Goal: Task Accomplishment & Management: Use online tool/utility

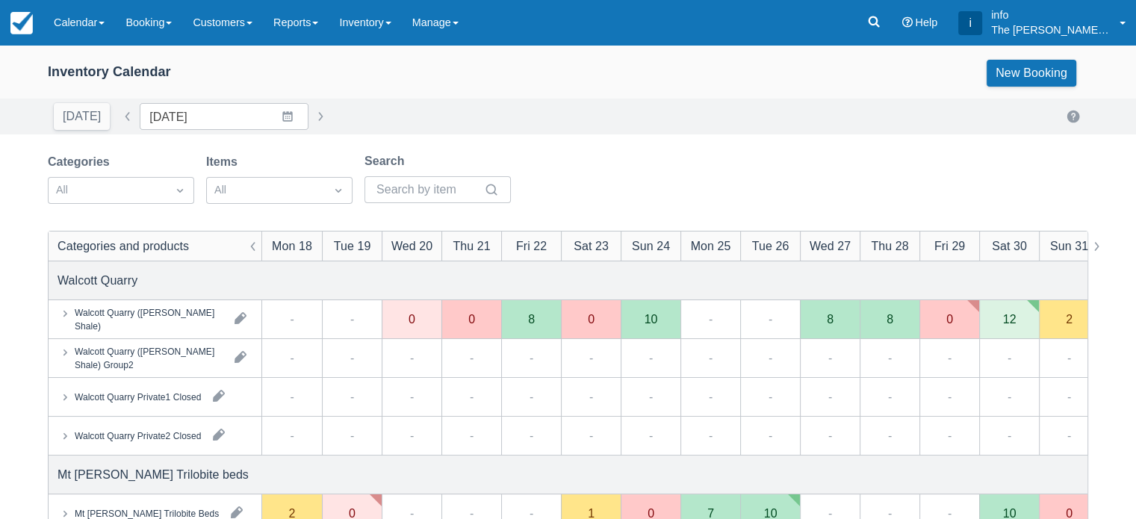
scroll to position [149, 0]
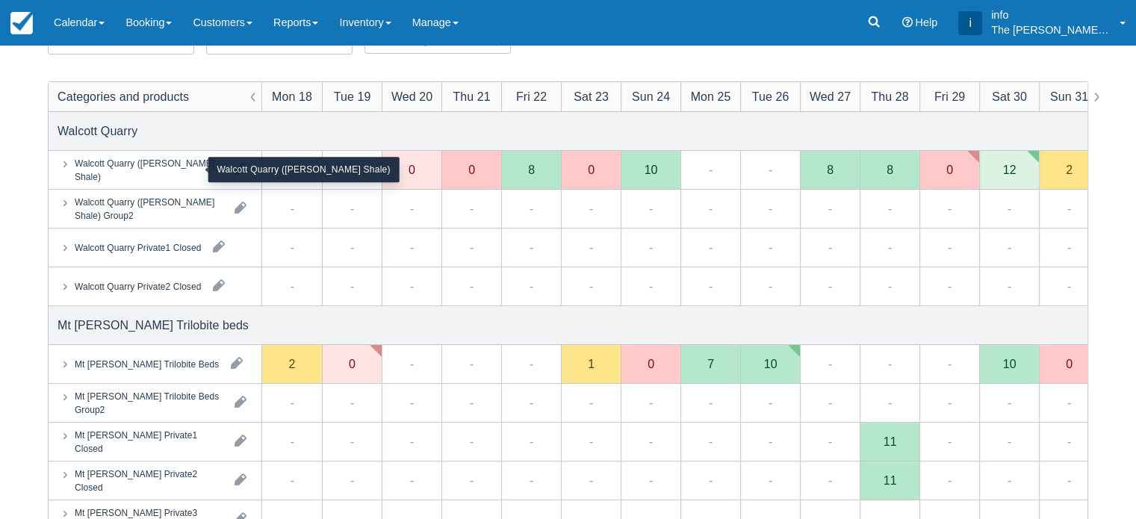
click at [171, 173] on div "Walcott Quarry (Burgess Shale)" at bounding box center [149, 169] width 148 height 27
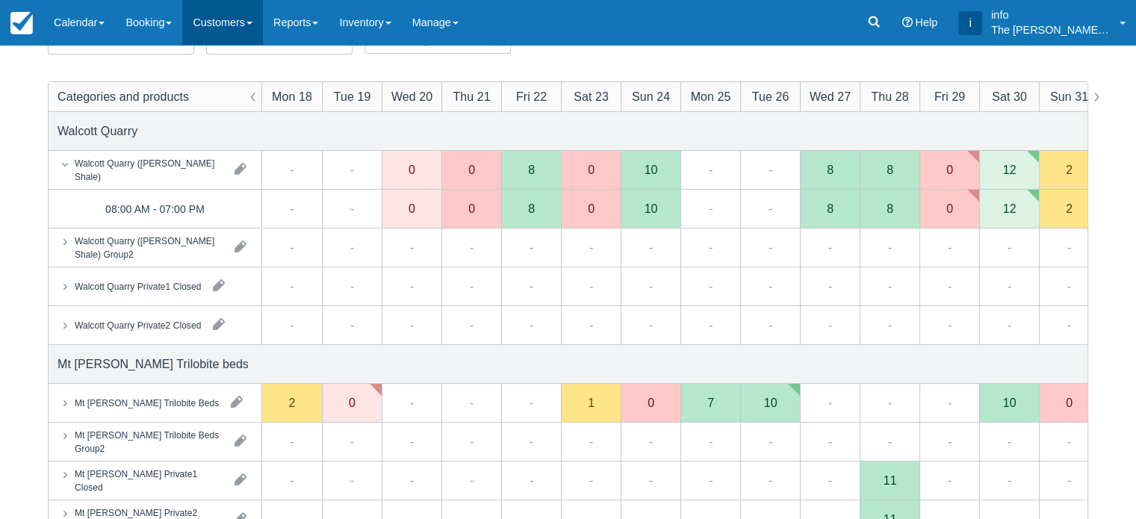
click at [255, 35] on link "Customers" at bounding box center [222, 22] width 81 height 45
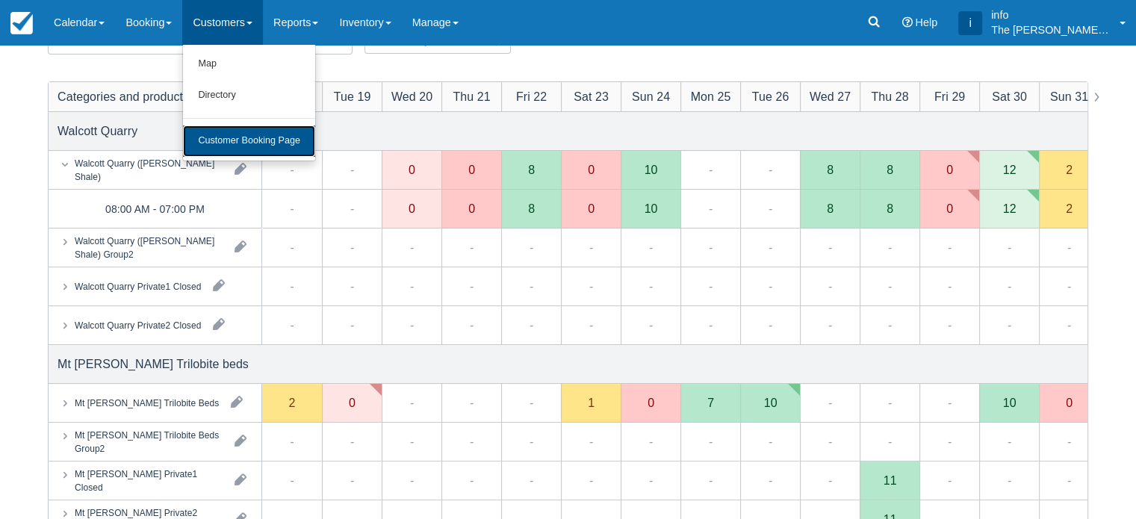
click at [266, 137] on link "Customer Booking Page" at bounding box center [249, 140] width 132 height 31
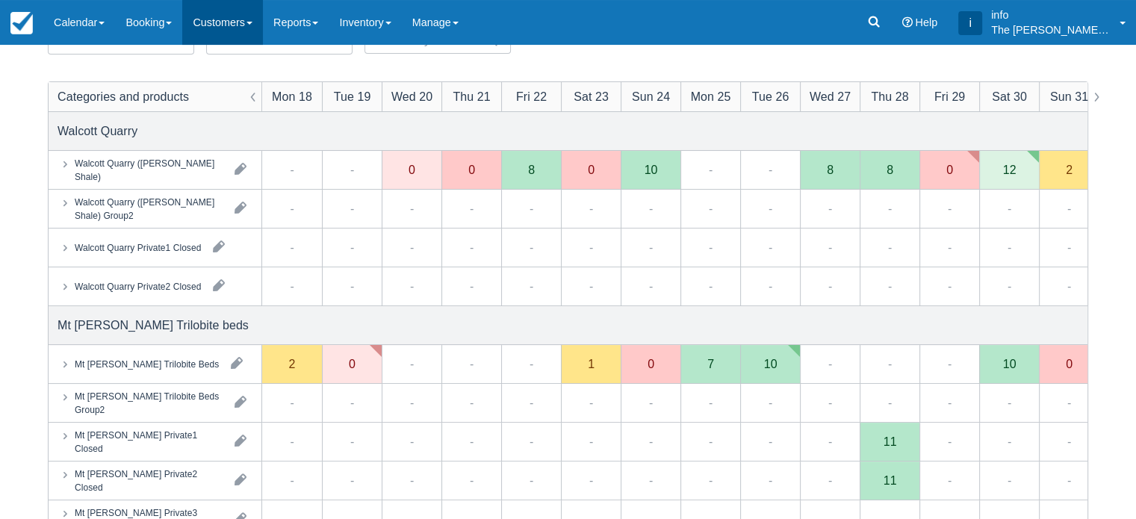
scroll to position [149, 0]
click at [253, 22] on link "Customers" at bounding box center [222, 22] width 81 height 45
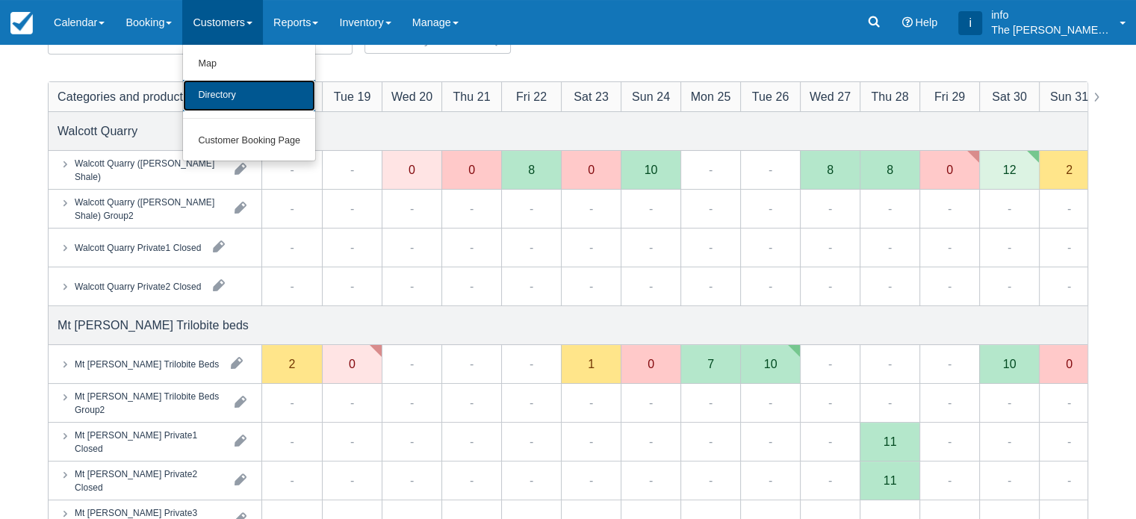
click at [234, 96] on link "Directory" at bounding box center [249, 95] width 132 height 31
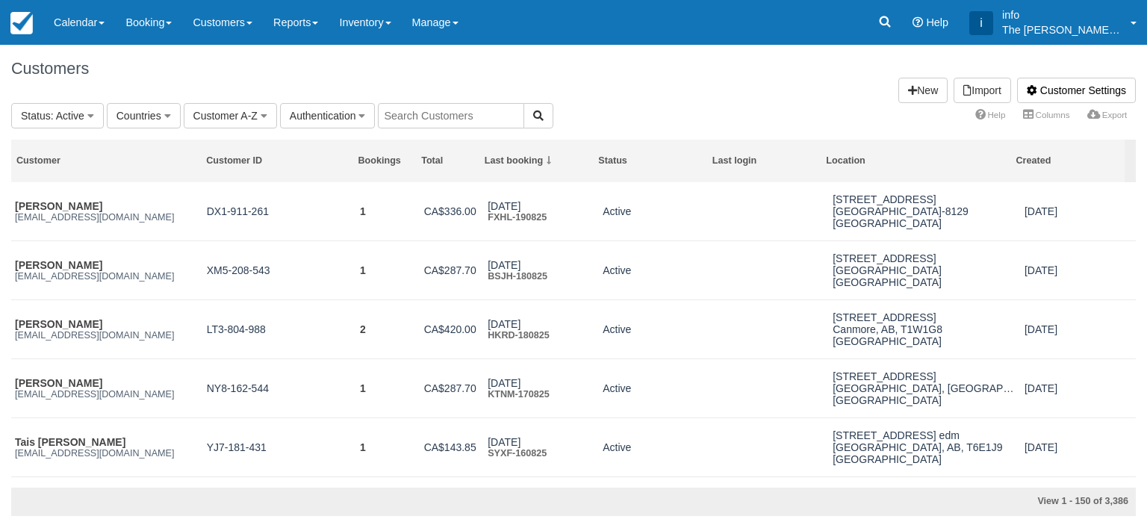
click at [435, 111] on input "text" at bounding box center [451, 115] width 146 height 25
paste input "rebecca.cunha2@gmail.com"
type input "rebecca.cunha2@gmail.com"
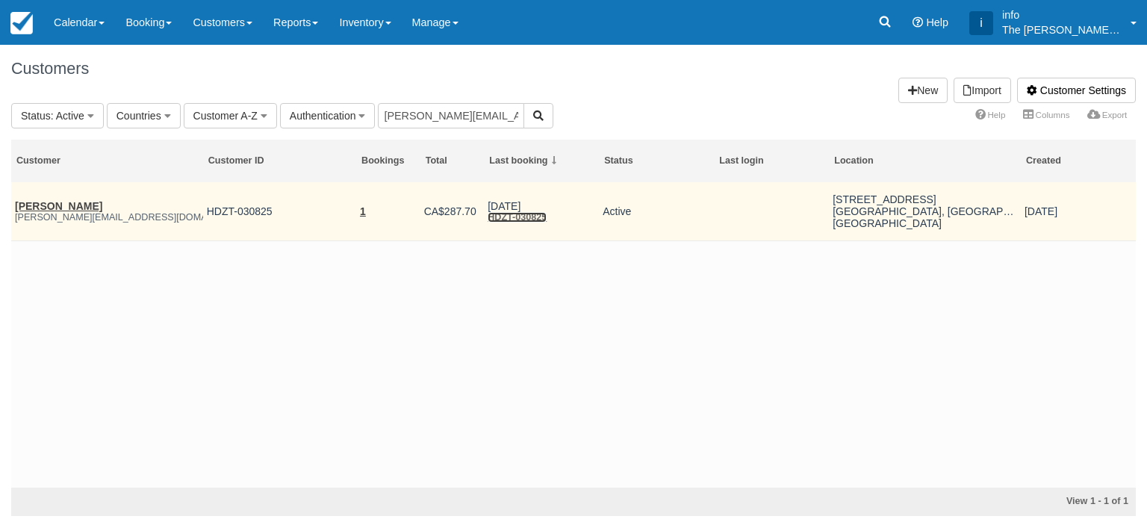
click at [499, 220] on link "HDZT-030825" at bounding box center [517, 217] width 59 height 10
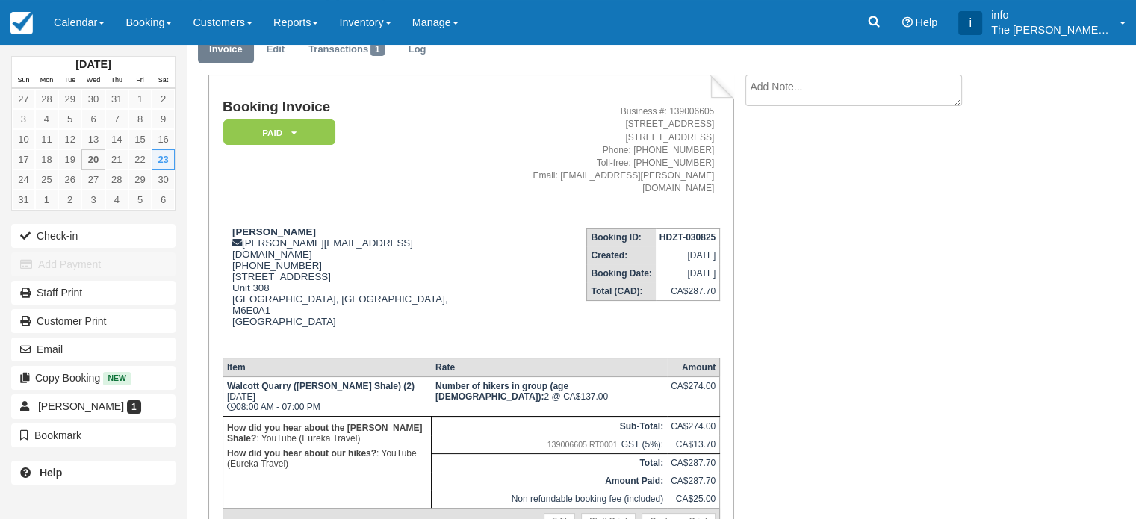
scroll to position [75, 0]
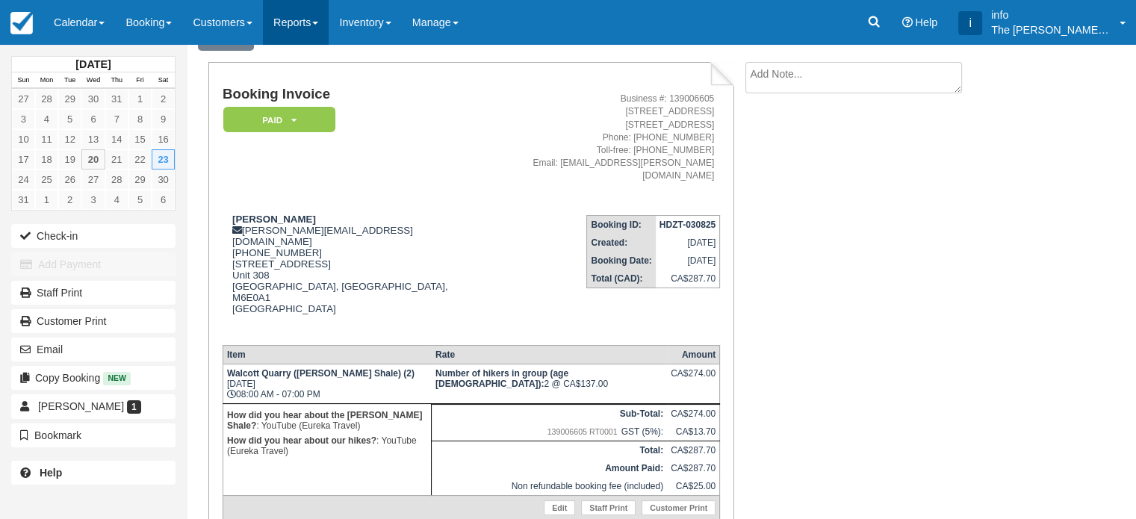
click at [299, 22] on link "Reports" at bounding box center [296, 22] width 66 height 45
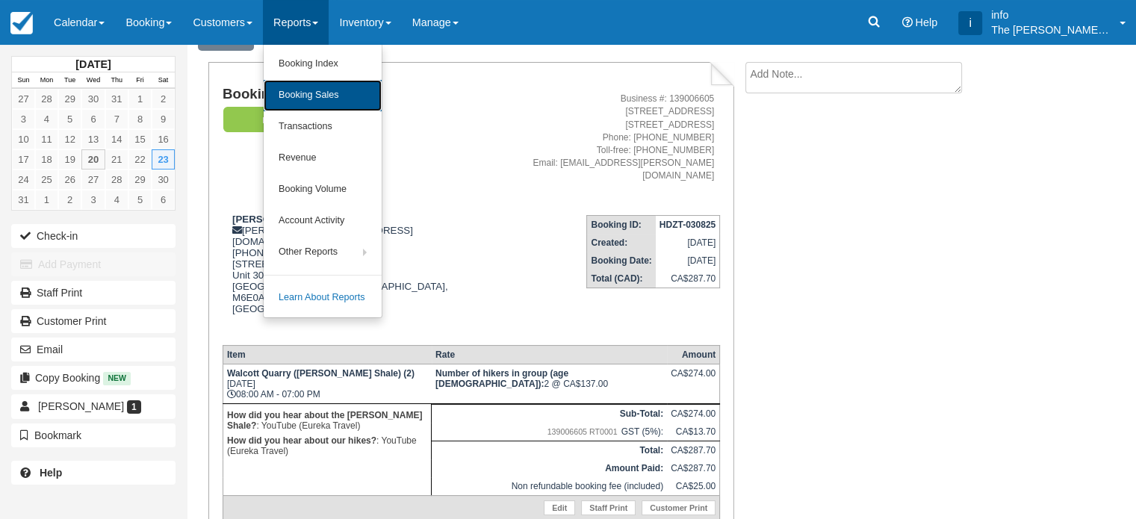
click at [297, 99] on link "Booking Sales" at bounding box center [323, 95] width 118 height 31
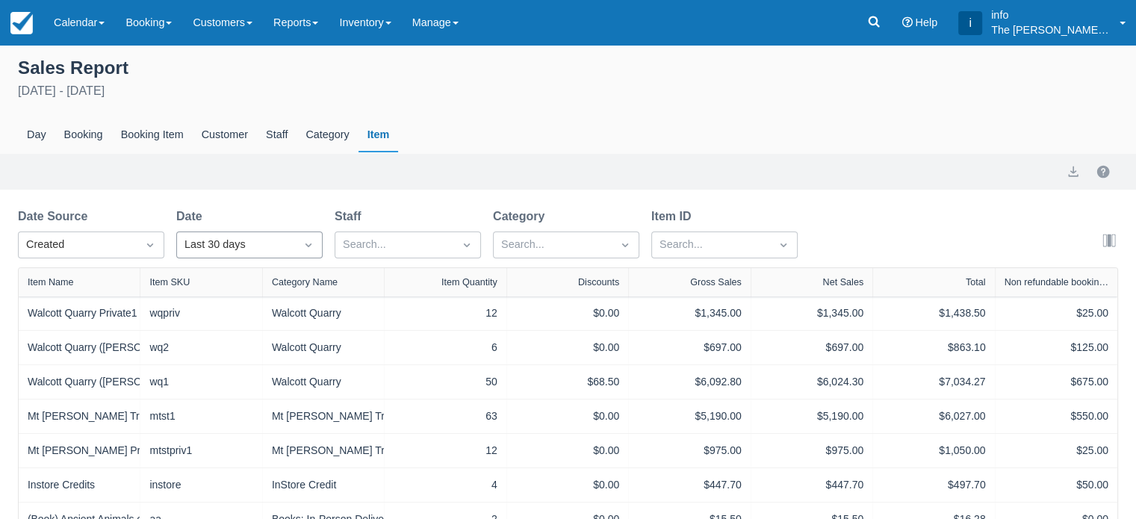
click at [194, 245] on div "Last 30 days" at bounding box center [235, 245] width 103 height 16
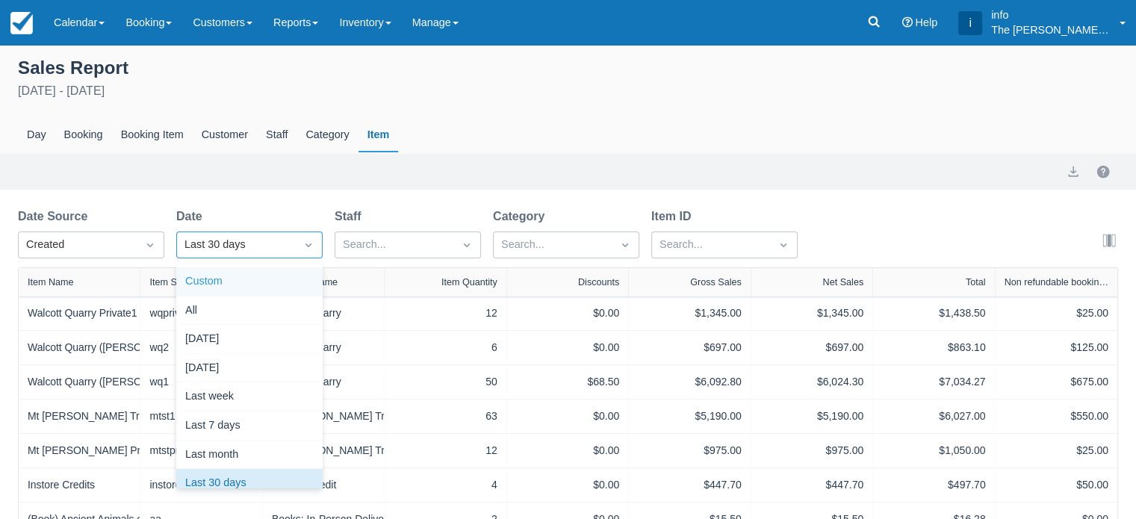
click at [227, 285] on div "Custom" at bounding box center [249, 281] width 146 height 29
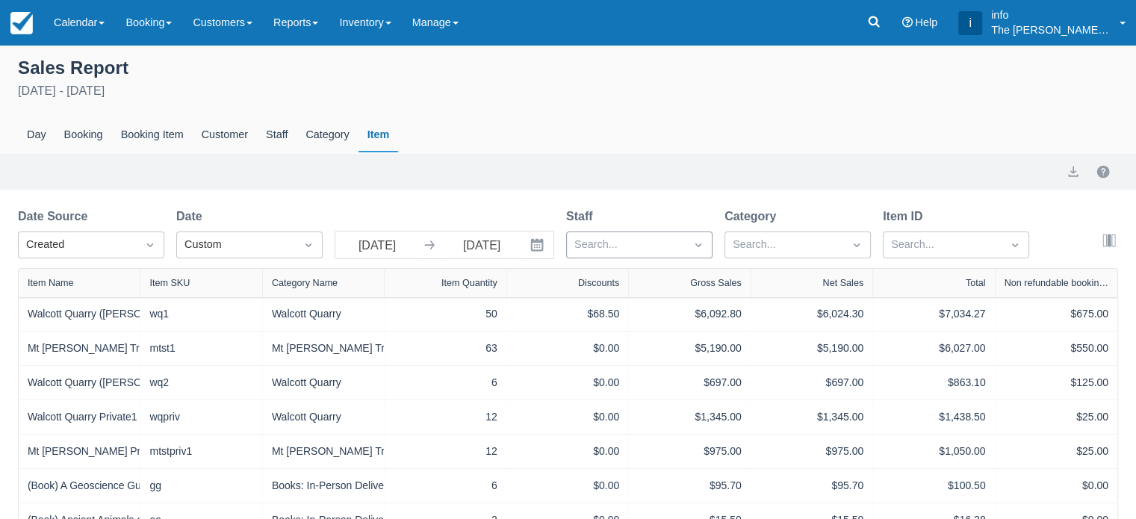
click at [594, 246] on div at bounding box center [625, 244] width 103 height 19
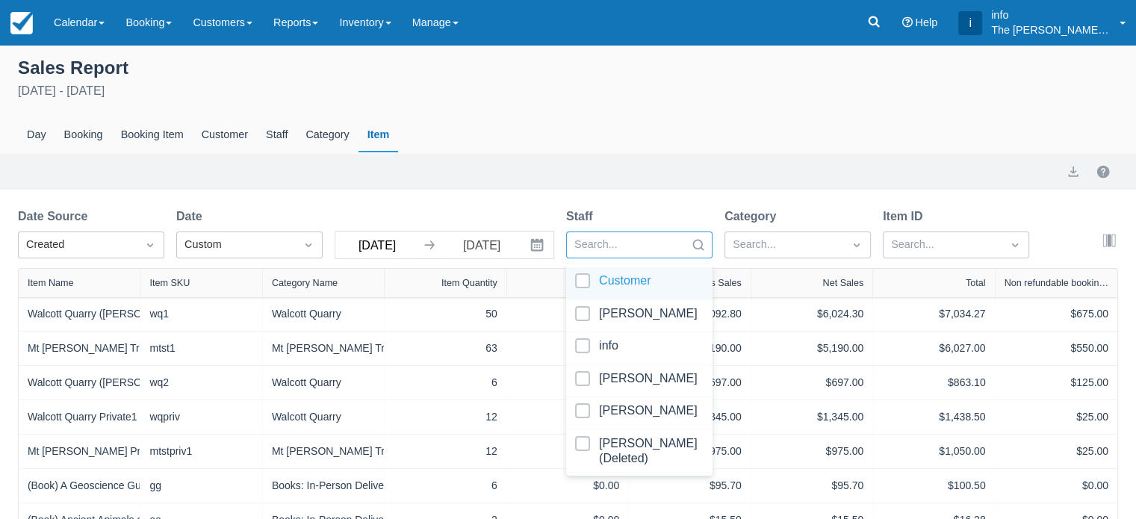
click at [367, 249] on input "21 Jul 25" at bounding box center [377, 244] width 84 height 27
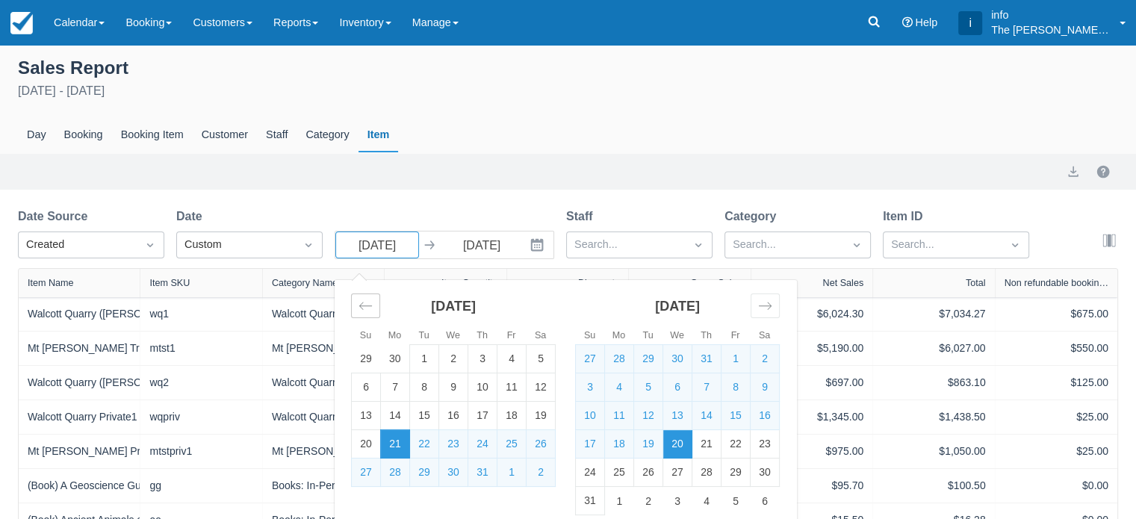
click at [363, 314] on div "Move backward to switch to the previous month." at bounding box center [365, 305] width 29 height 25
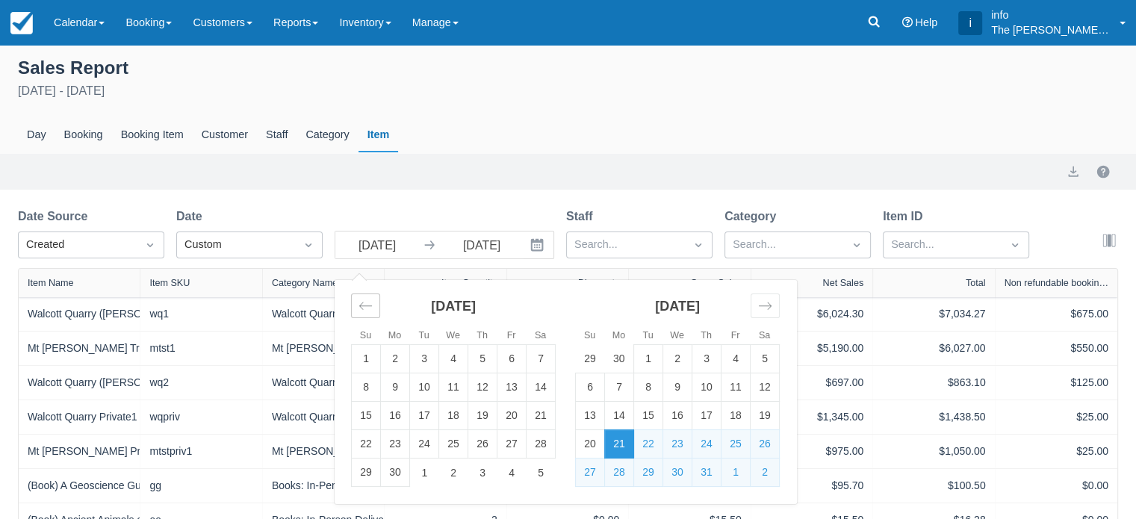
click at [363, 314] on div "Move backward to switch to the previous month." at bounding box center [365, 305] width 29 height 25
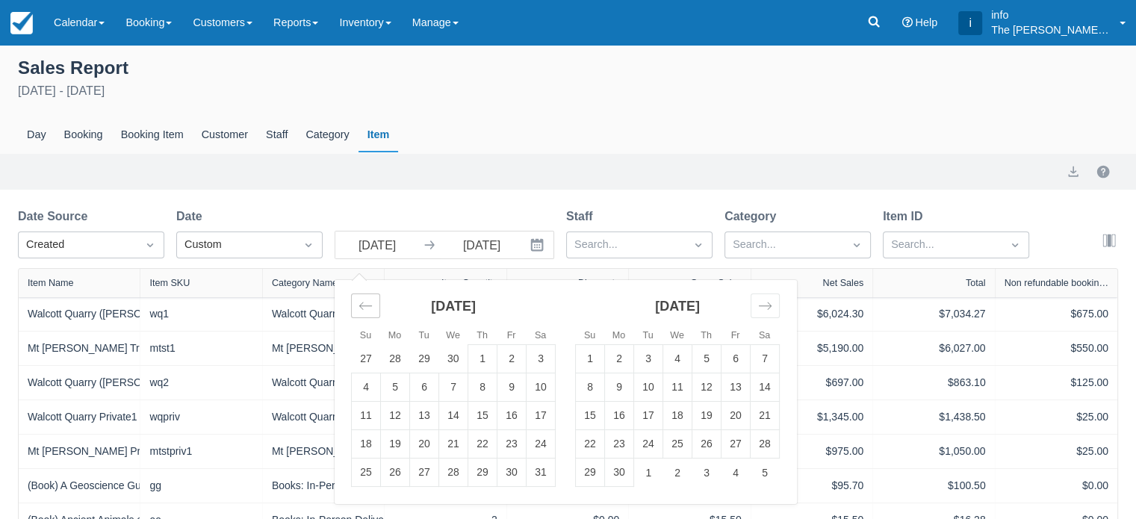
click at [363, 314] on div "Move backward to switch to the previous month." at bounding box center [365, 305] width 29 height 25
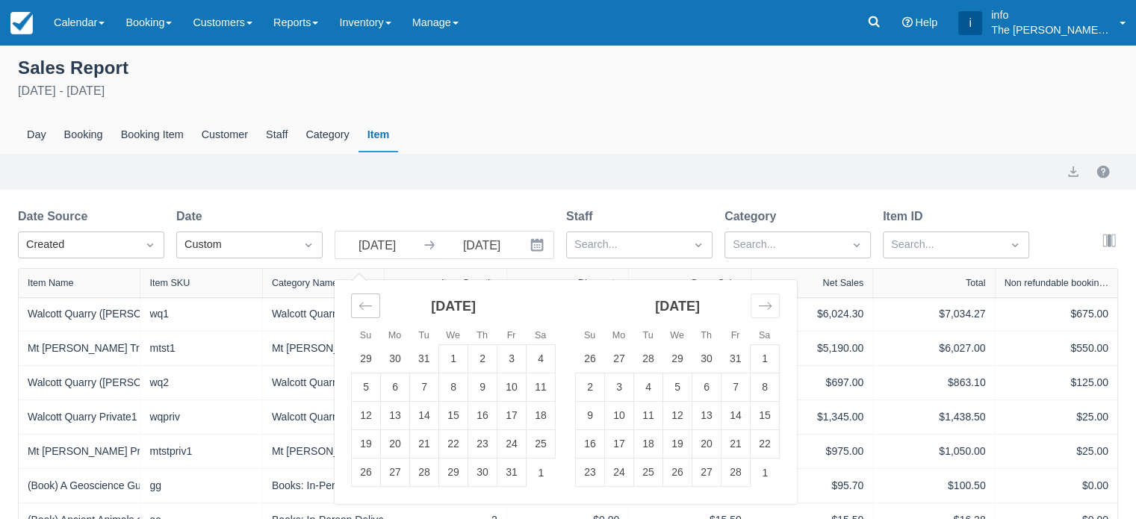
click at [363, 314] on div "Move backward to switch to the previous month." at bounding box center [365, 305] width 29 height 25
click at [364, 314] on div "Move backward to switch to the previous month." at bounding box center [365, 305] width 29 height 25
click at [362, 302] on icon "Move backward to switch to the previous month." at bounding box center [365, 306] width 14 height 14
click at [433, 359] on td "1" at bounding box center [424, 359] width 29 height 28
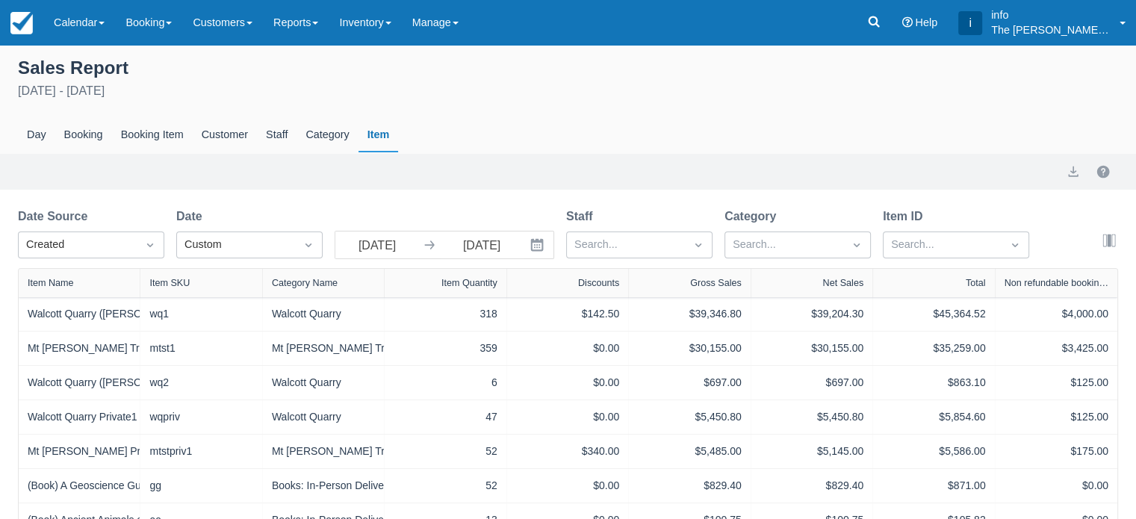
click at [535, 245] on icon "Interact with the calendar and add the check-in date for your trip." at bounding box center [536, 244] width 15 height 15
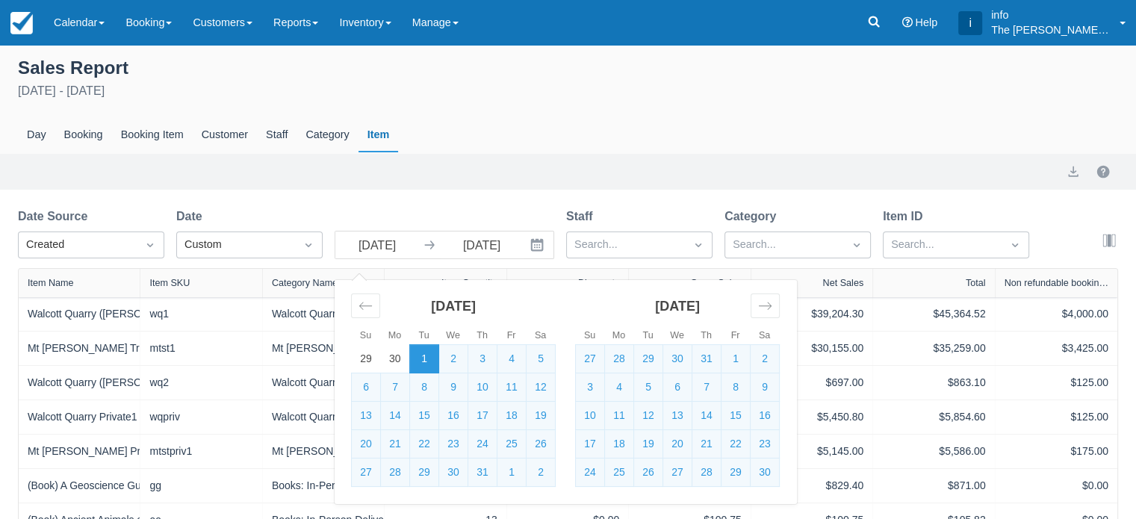
click at [509, 123] on div "Day Booking Booking Item Customer Staff Category Item" at bounding box center [568, 135] width 1100 height 34
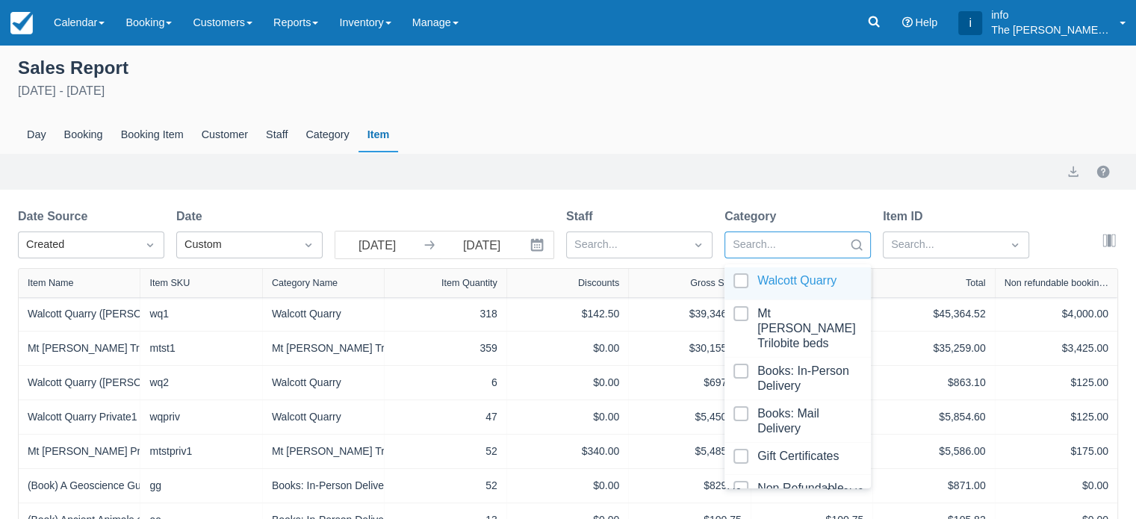
click at [757, 245] on div at bounding box center [783, 244] width 103 height 19
click at [741, 287] on div at bounding box center [797, 283] width 128 height 20
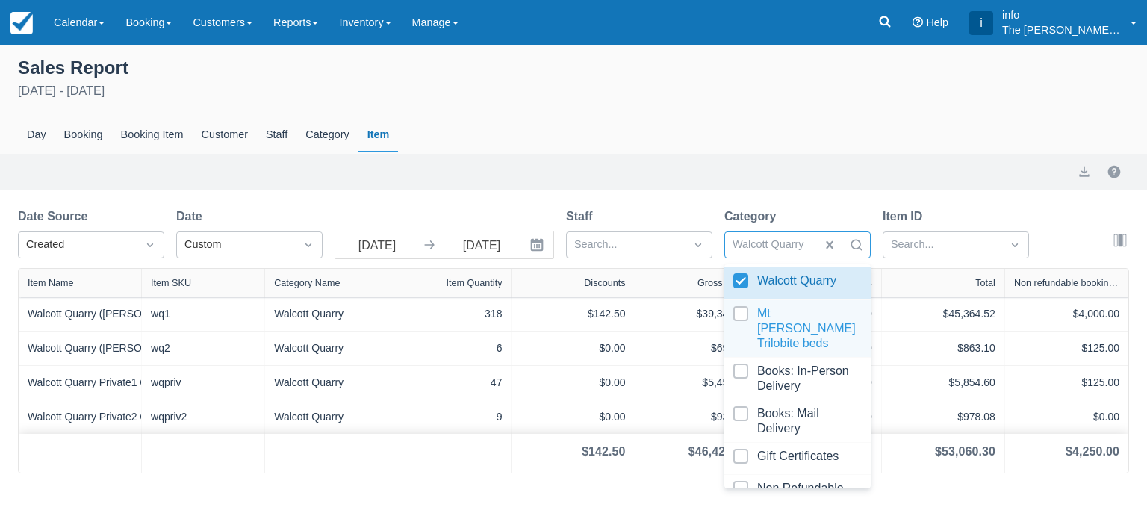
click at [737, 320] on div at bounding box center [797, 328] width 128 height 45
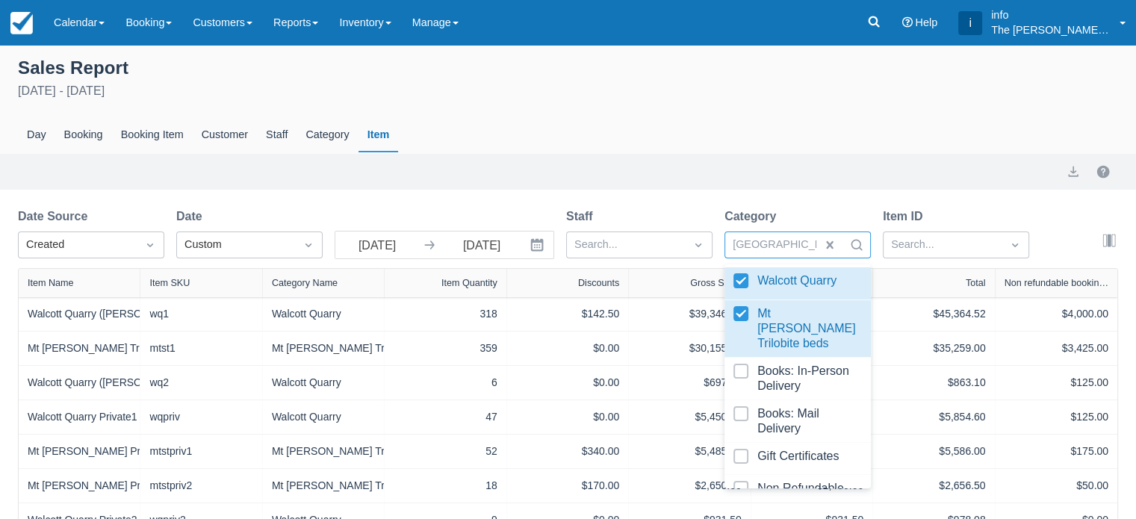
click at [687, 149] on div "Day Booking Booking Item Customer Staff Category Item" at bounding box center [568, 135] width 1100 height 34
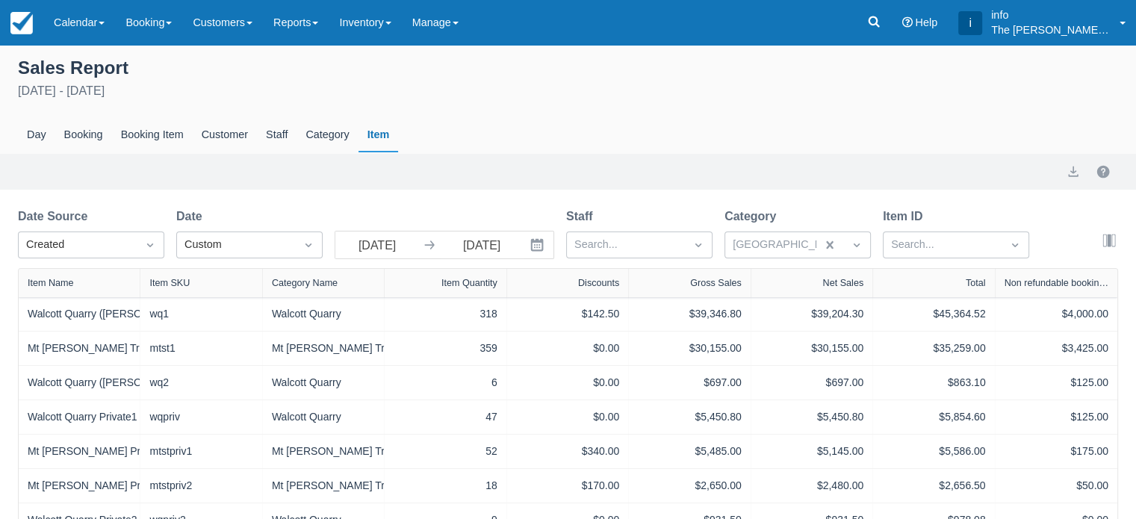
scroll to position [57, 0]
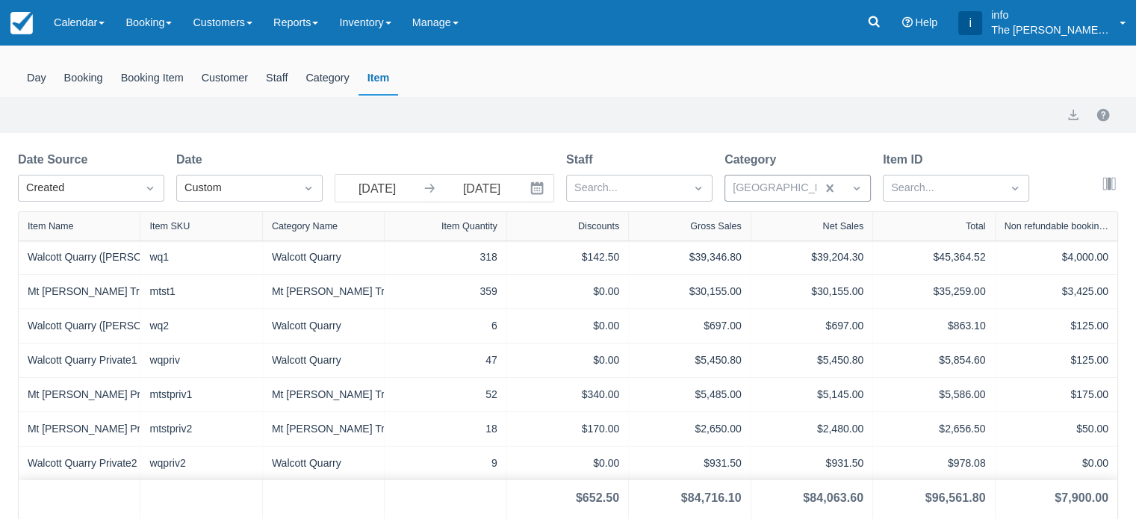
click at [781, 184] on div at bounding box center [924, 187] width 385 height 19
click at [152, 190] on icon "Dropdown icon" at bounding box center [150, 188] width 15 height 15
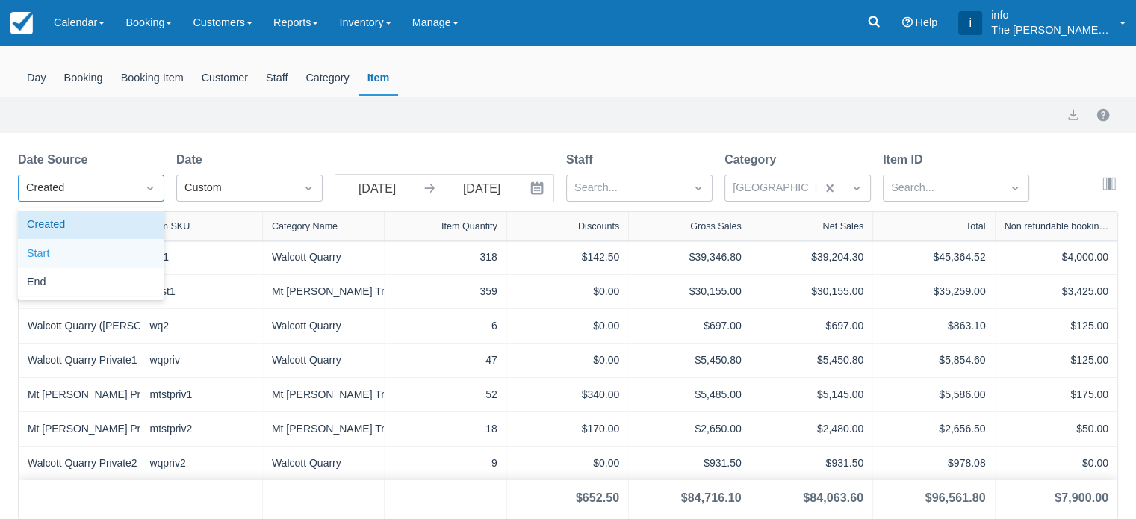
click at [87, 255] on div "Start" at bounding box center [91, 254] width 146 height 29
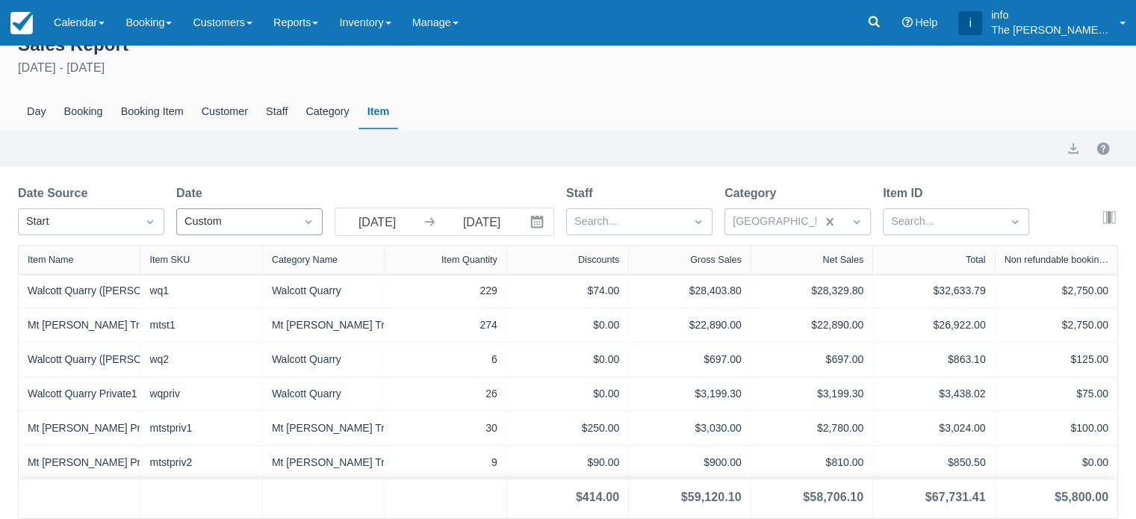
scroll to position [23, 0]
click at [432, 225] on icon at bounding box center [429, 222] width 10 height 9
click at [370, 226] on input "01 Oct 24" at bounding box center [377, 221] width 84 height 27
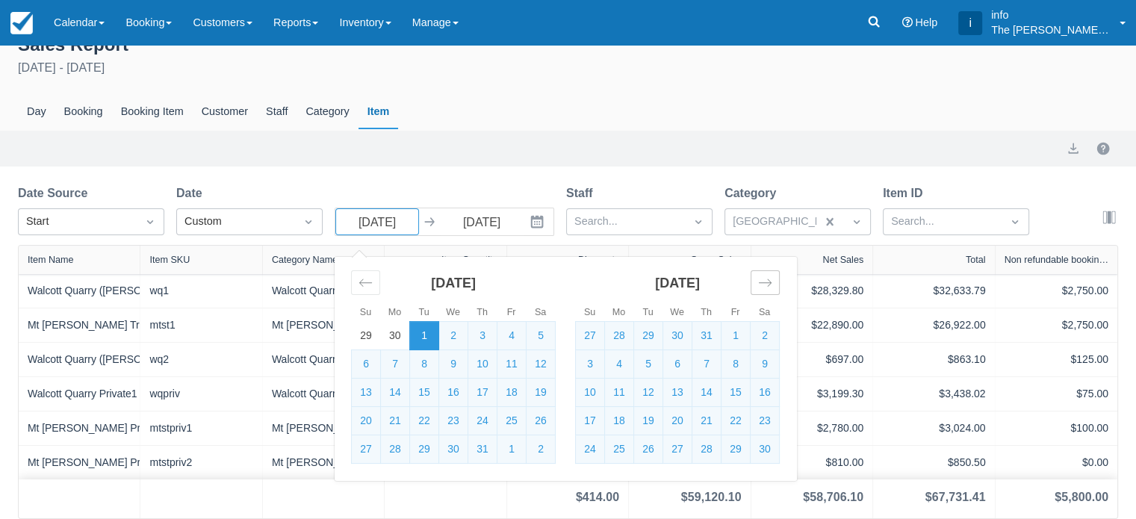
click at [760, 281] on icon "Move forward to switch to the next month." at bounding box center [765, 282] width 14 height 14
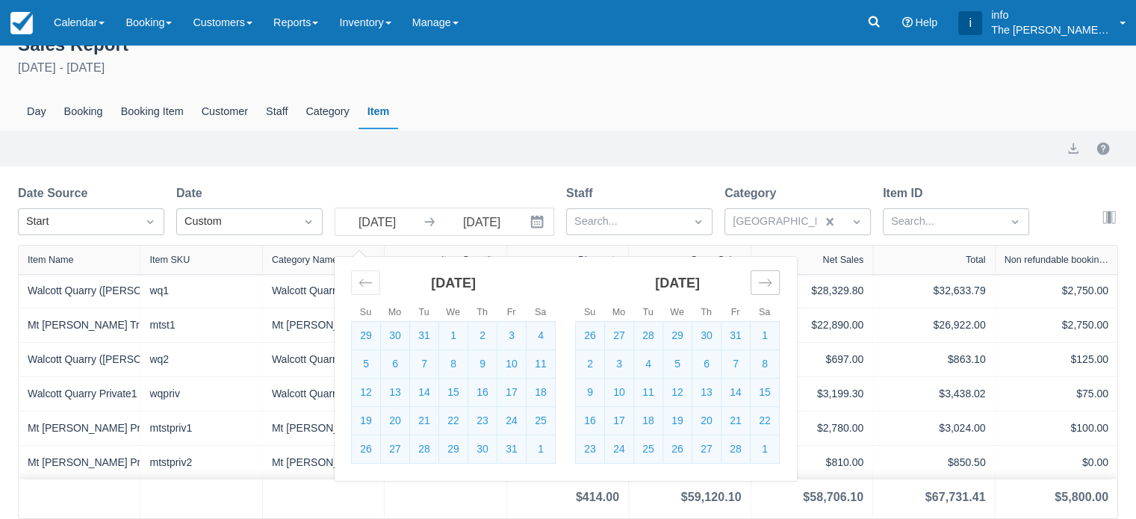
click at [760, 281] on icon "Move forward to switch to the next month." at bounding box center [765, 282] width 14 height 14
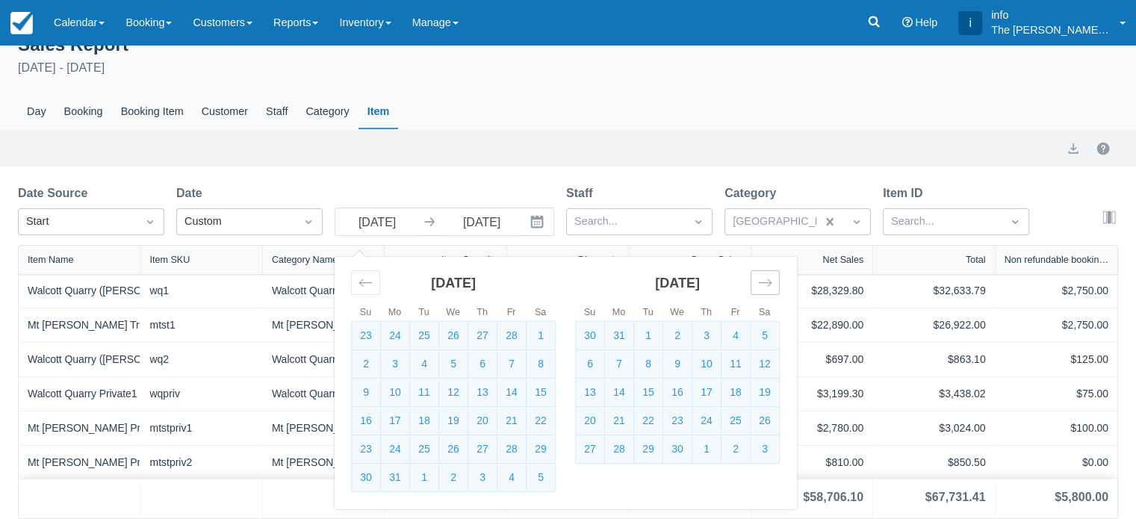
click at [760, 281] on icon "Move forward to switch to the next month." at bounding box center [765, 282] width 14 height 14
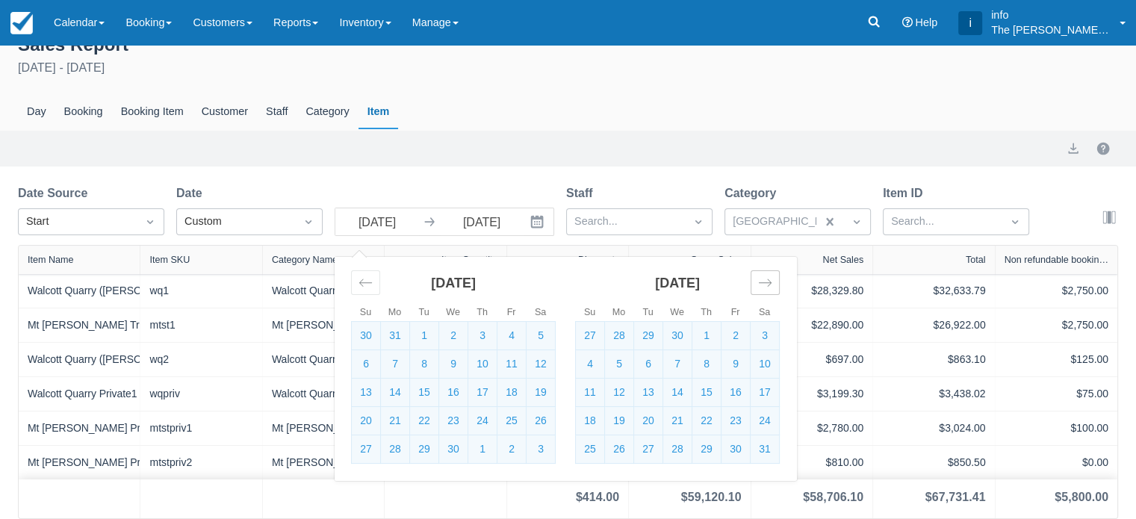
click at [760, 281] on icon "Move forward to switch to the next month." at bounding box center [765, 282] width 14 height 14
click at [763, 285] on icon "Move forward to switch to the next month." at bounding box center [765, 282] width 14 height 14
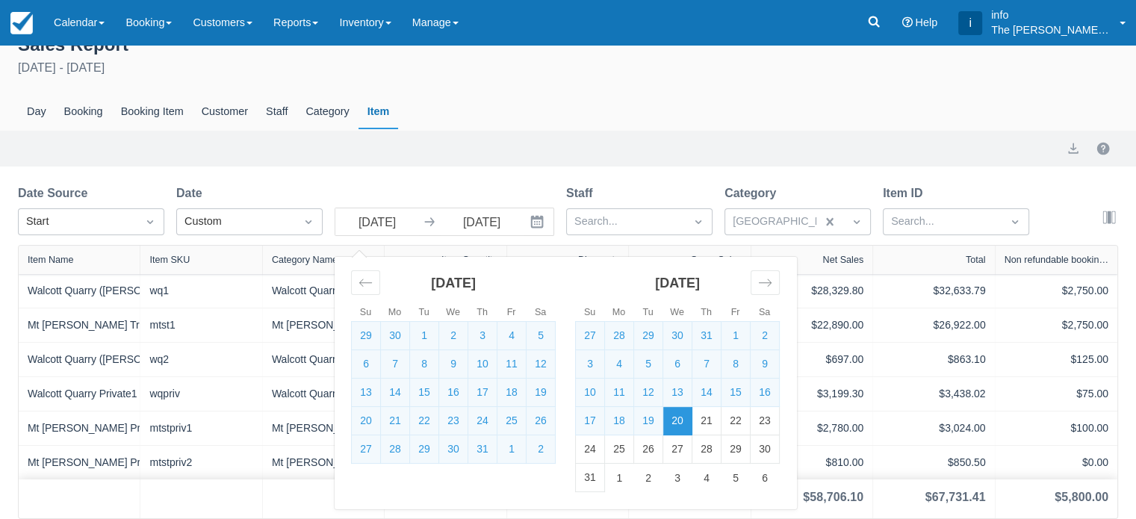
click at [679, 423] on td "20" at bounding box center [677, 421] width 29 height 28
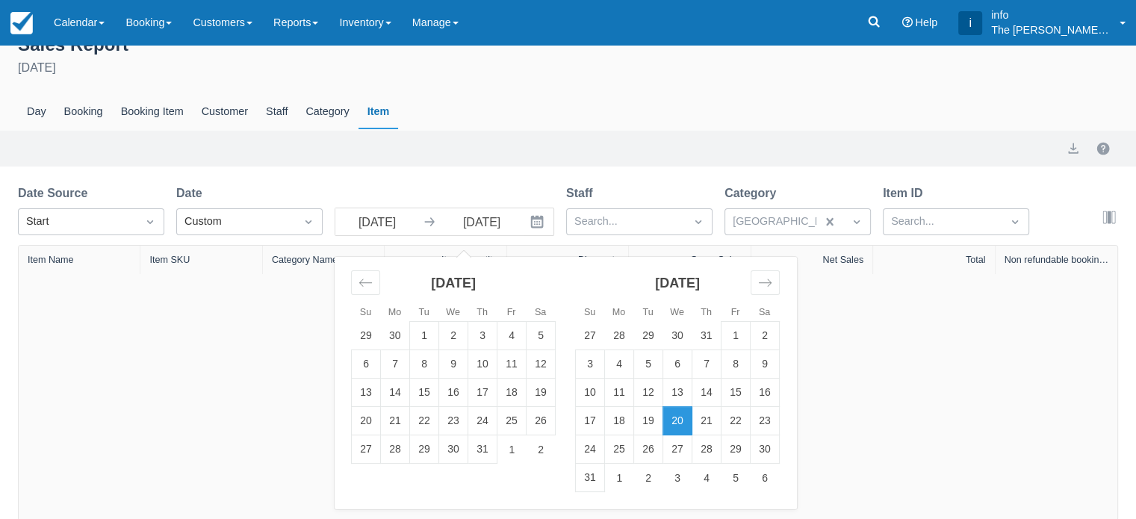
click at [541, 224] on icon "Interact with the calendar and add the check-in date for your trip." at bounding box center [536, 221] width 15 height 15
click at [652, 446] on td "30" at bounding box center [648, 449] width 29 height 28
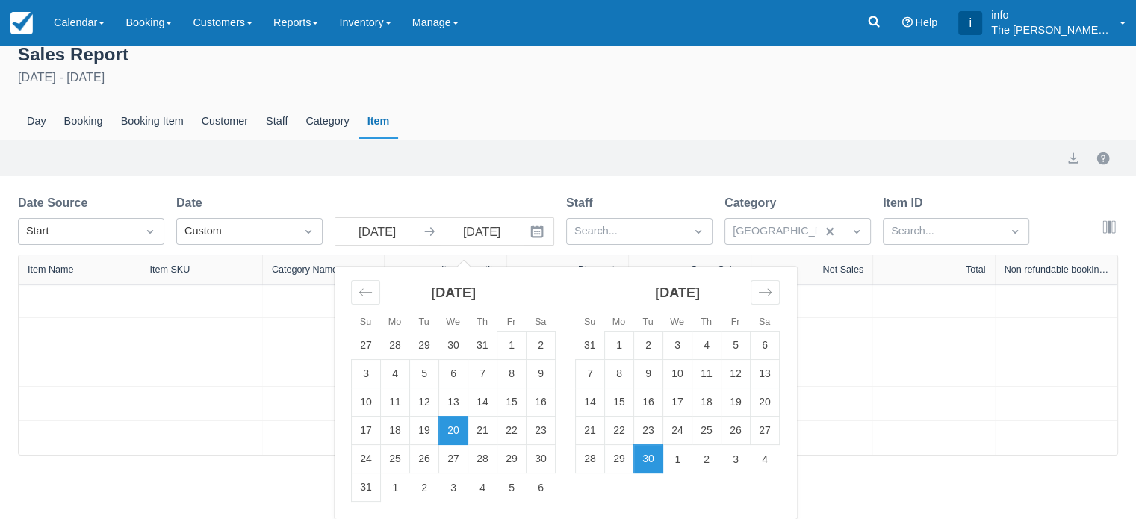
scroll to position [14, 0]
click at [400, 228] on input "30 Sep 25" at bounding box center [377, 230] width 84 height 27
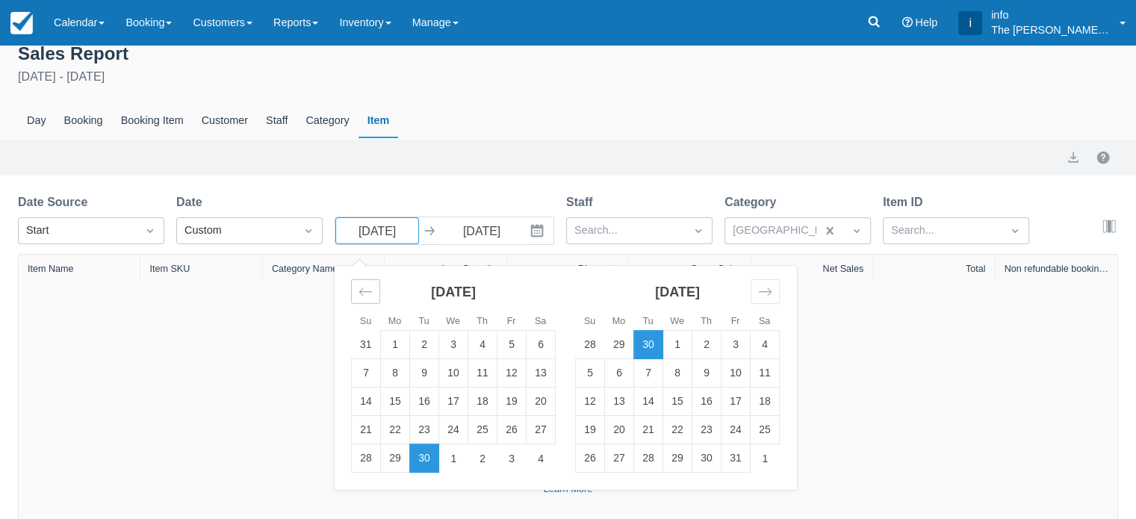
click at [371, 291] on icon "Move backward to switch to the previous month." at bounding box center [365, 291] width 14 height 14
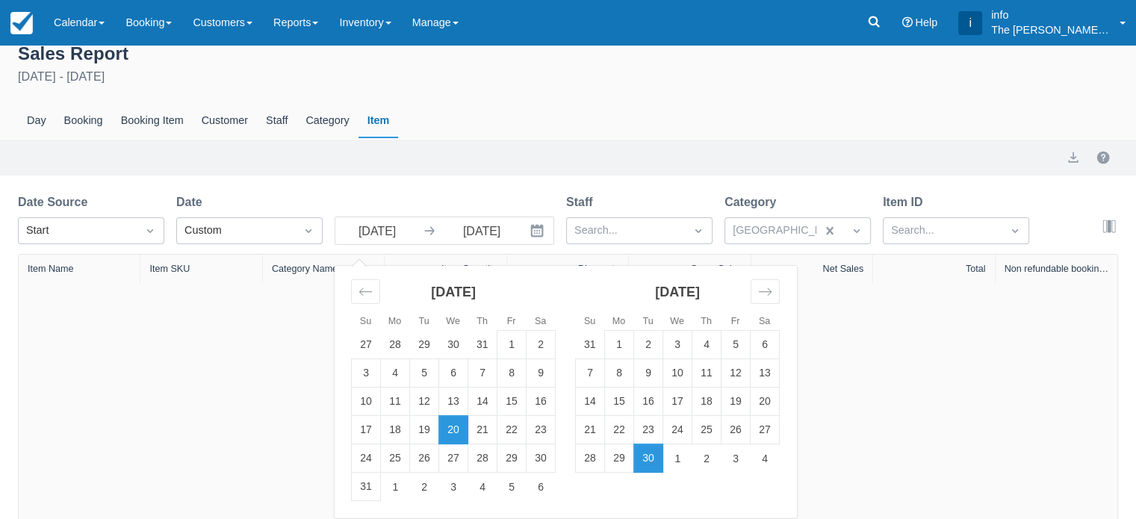
click at [455, 434] on td "20" at bounding box center [453, 430] width 29 height 28
type input "20 Aug 25"
click at [482, 226] on input "20 Aug 25" at bounding box center [482, 230] width 84 height 27
click at [640, 455] on td "30" at bounding box center [648, 458] width 29 height 28
type input "30 Sep 25"
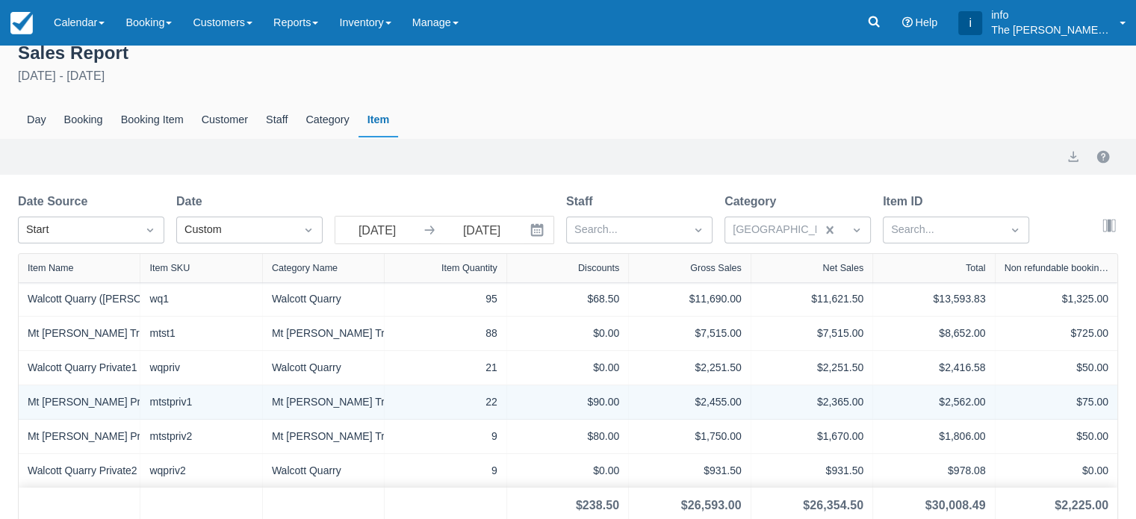
scroll to position [23, 0]
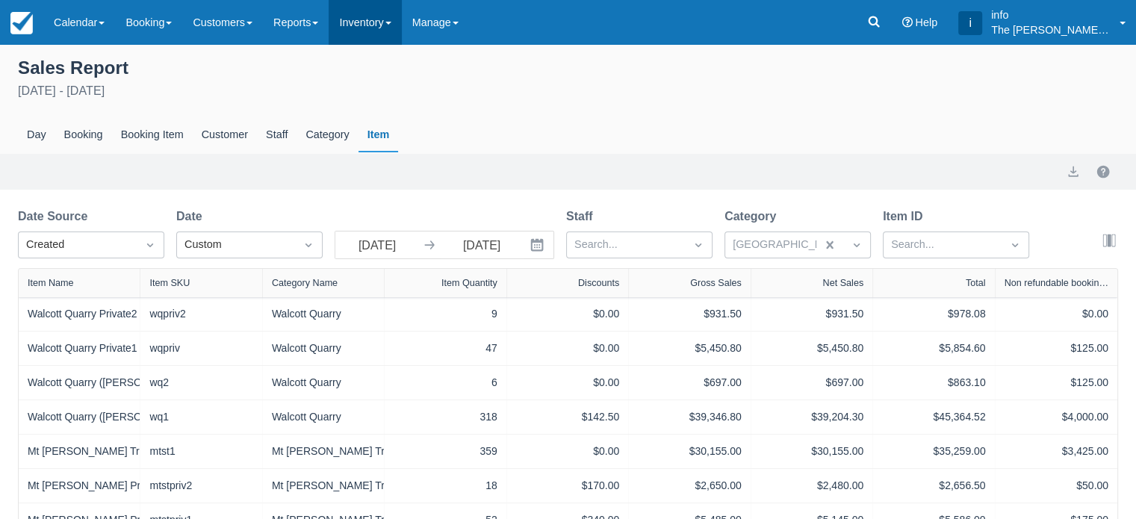
click at [360, 22] on link "Inventory" at bounding box center [365, 22] width 72 height 45
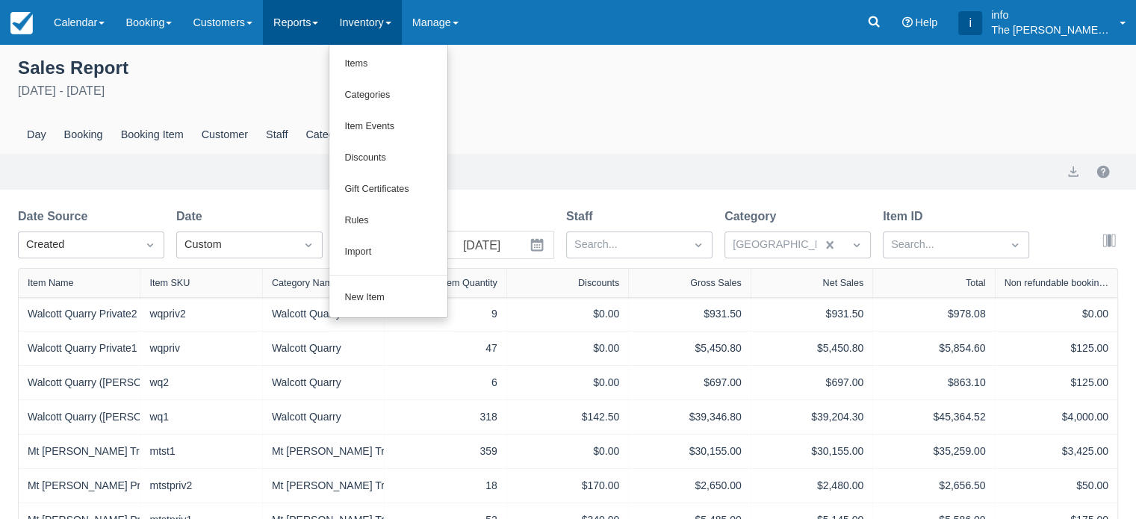
click at [321, 20] on link "Reports" at bounding box center [296, 22] width 66 height 45
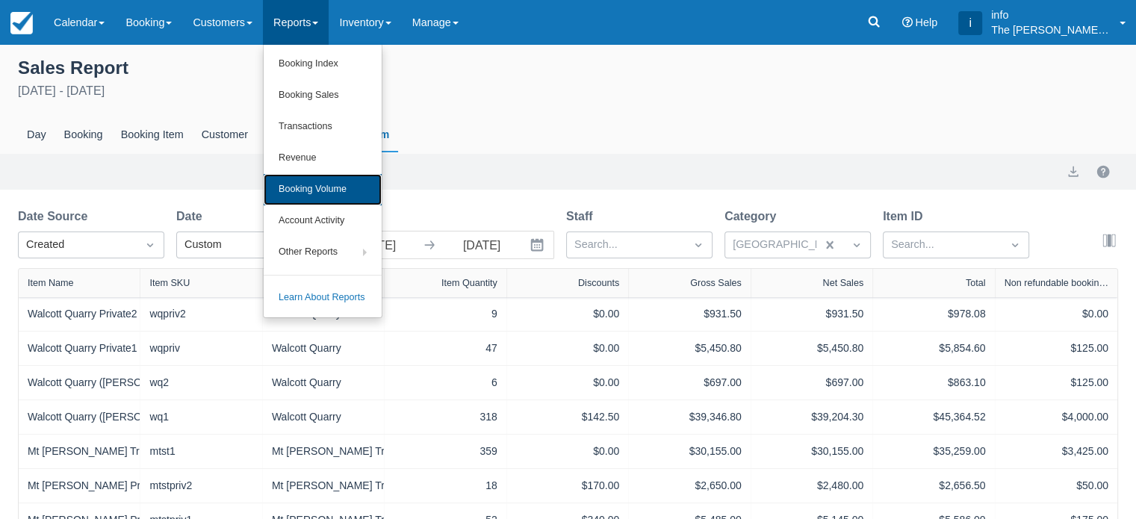
click at [326, 193] on link "Booking Volume" at bounding box center [323, 189] width 118 height 31
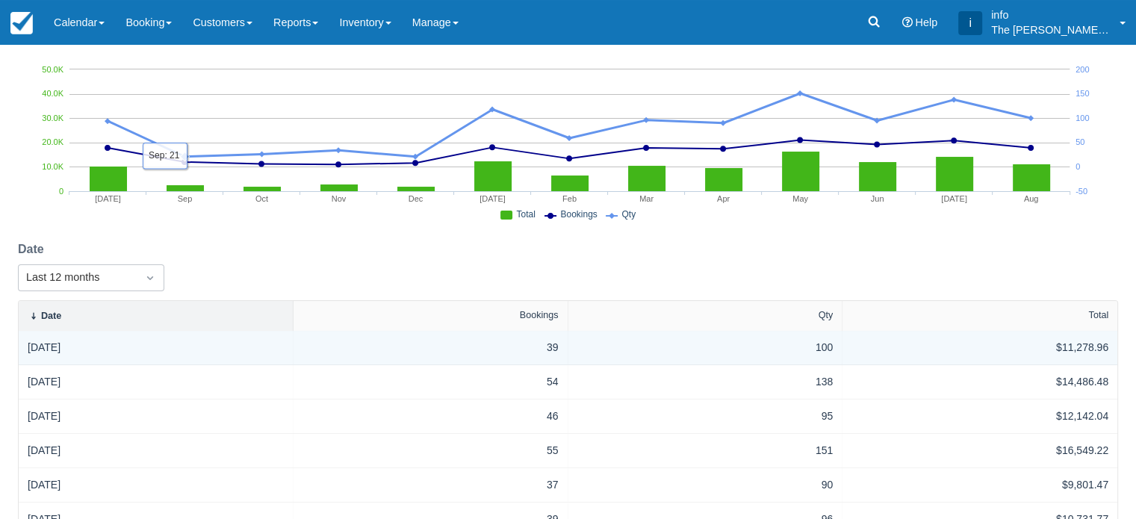
scroll to position [149, 0]
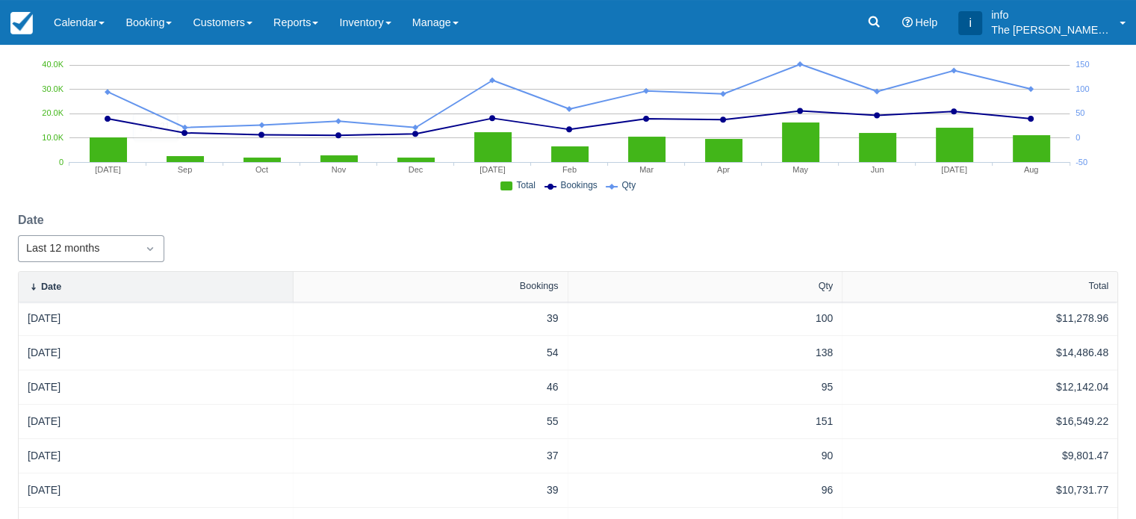
click at [149, 249] on icon "Dropdown icon" at bounding box center [150, 249] width 6 height 4
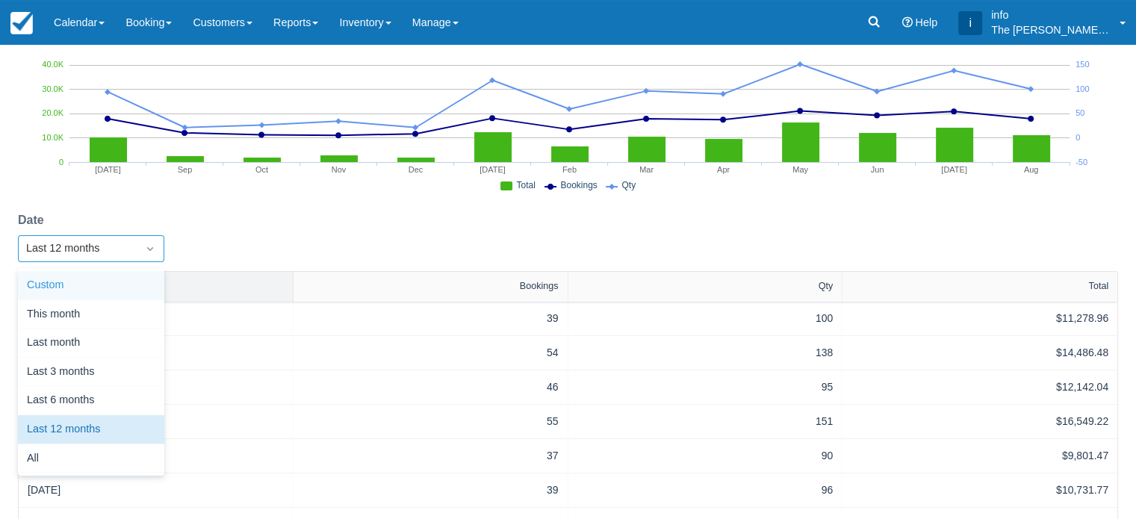
click at [105, 292] on div "Custom" at bounding box center [91, 285] width 146 height 29
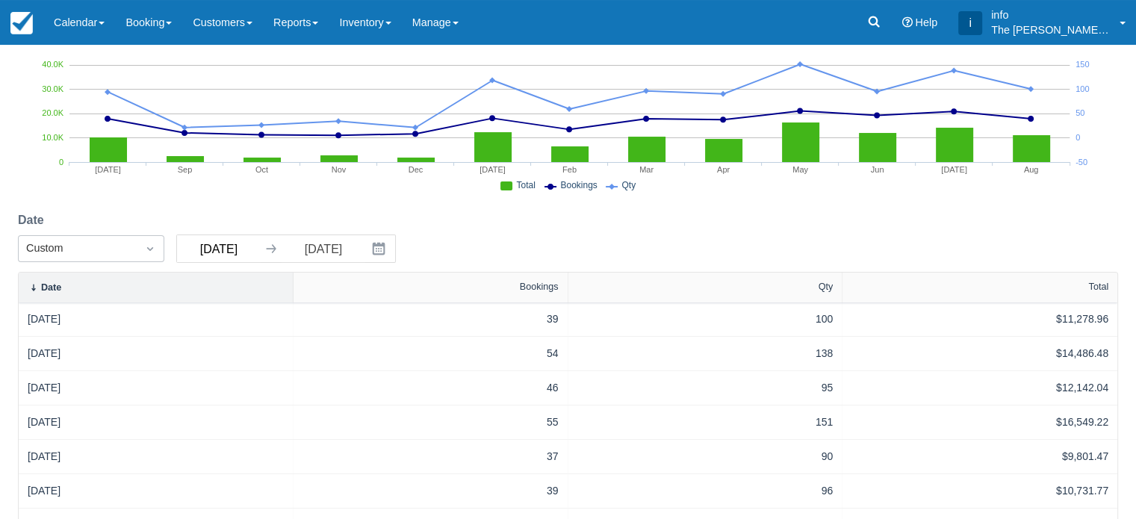
click at [224, 251] on input "[DATE]" at bounding box center [219, 248] width 84 height 27
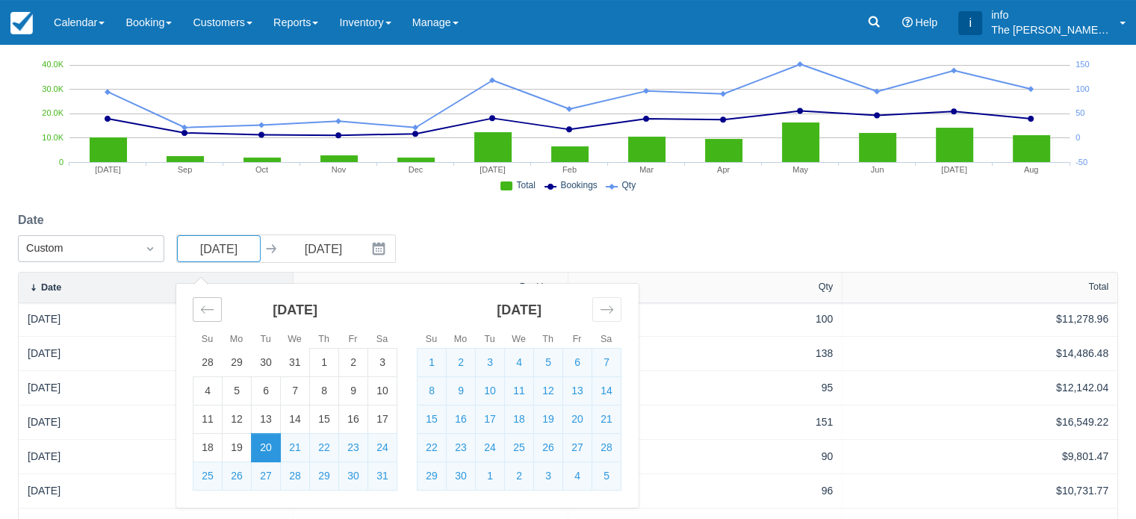
click at [201, 311] on icon "Move backward to switch to the previous month." at bounding box center [207, 309] width 13 height 7
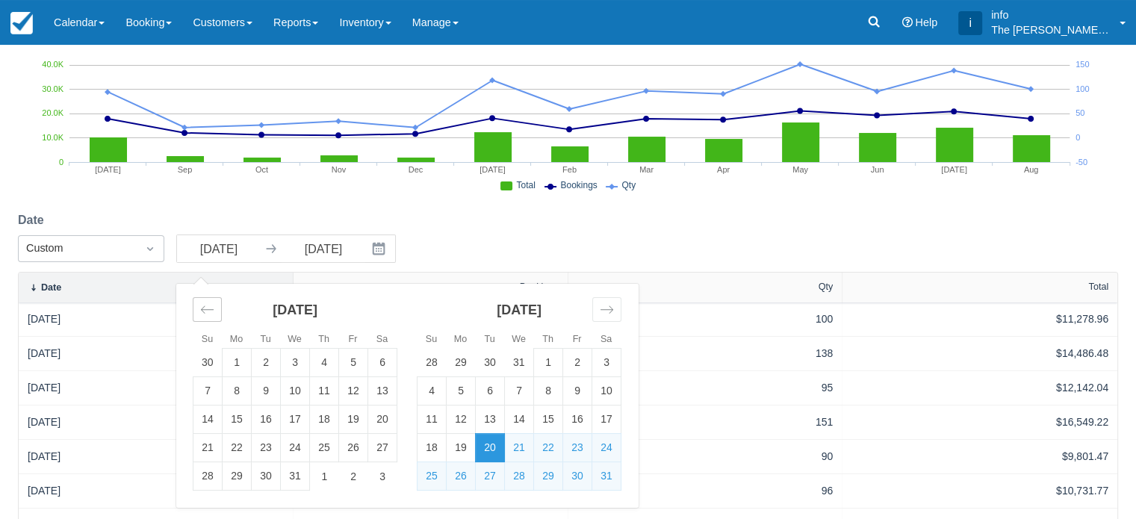
click at [201, 311] on icon "Move backward to switch to the previous month." at bounding box center [207, 309] width 13 height 7
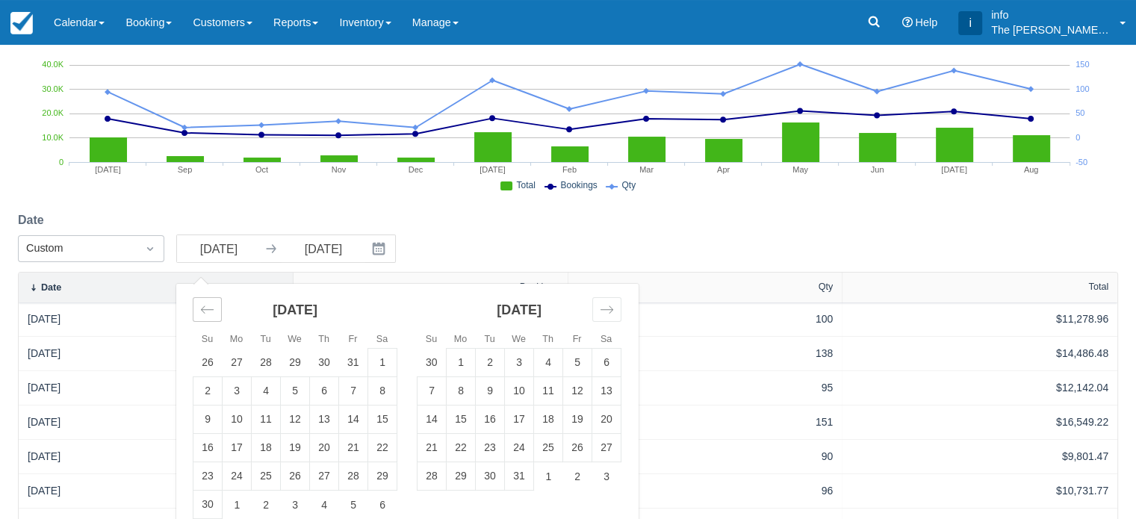
click at [201, 311] on icon "Move backward to switch to the previous month." at bounding box center [207, 309] width 13 height 7
click at [201, 310] on icon "Move backward to switch to the previous month." at bounding box center [207, 309] width 13 height 7
click at [201, 309] on icon "Move backward to switch to the previous month." at bounding box center [207, 309] width 14 height 14
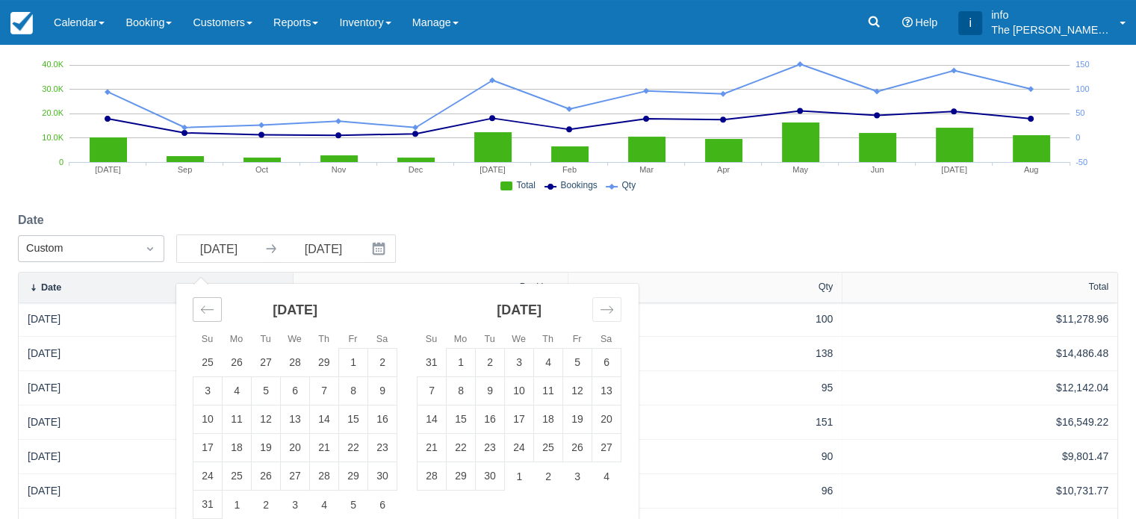
click at [201, 309] on icon "Move backward to switch to the previous month." at bounding box center [207, 309] width 14 height 14
click at [202, 309] on icon "Move backward to switch to the previous month." at bounding box center [207, 309] width 13 height 7
click at [202, 308] on icon "Move backward to switch to the previous month." at bounding box center [207, 309] width 13 height 7
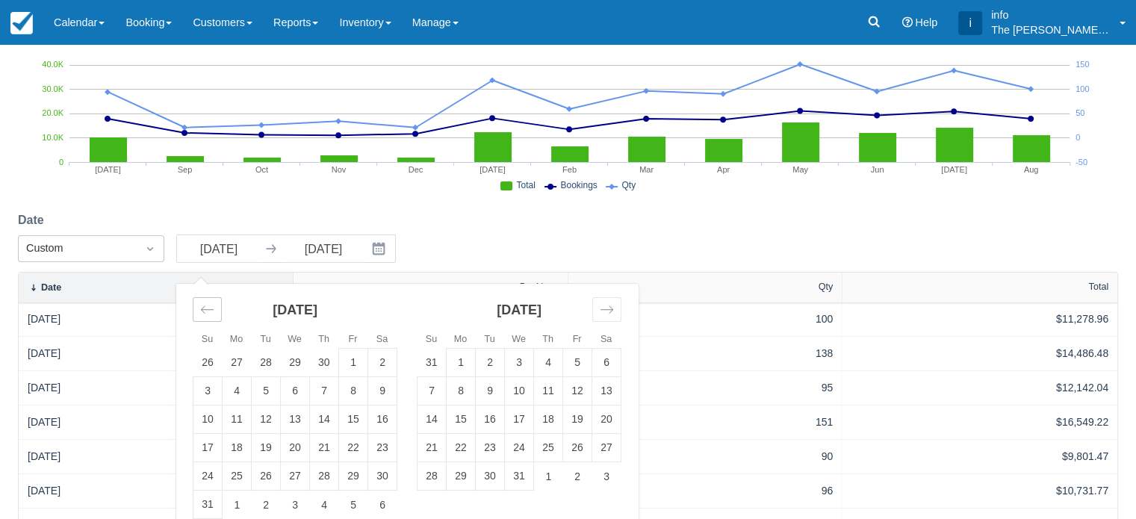
click at [202, 308] on icon "Move backward to switch to the previous month." at bounding box center [207, 309] width 13 height 7
click at [442, 361] on td "1" at bounding box center [431, 363] width 29 height 28
type input "01 Oct 23"
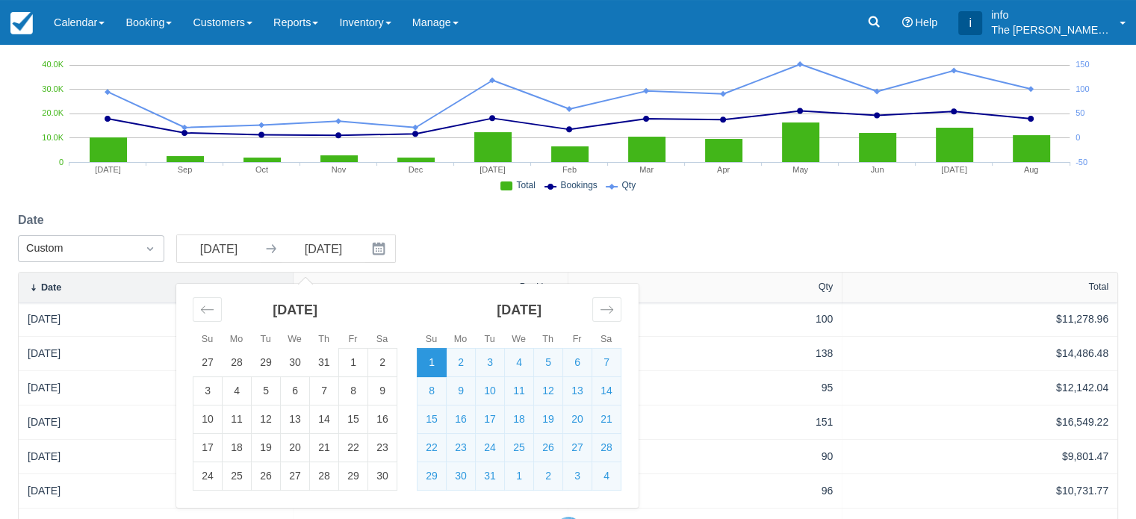
select select "20"
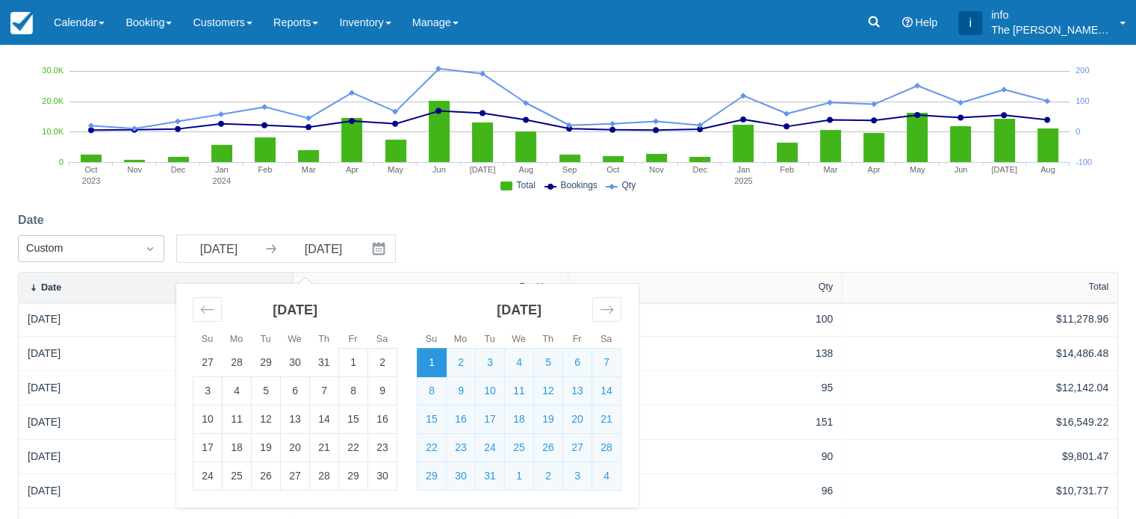
click at [464, 232] on div "Date Custom 01 Oct 23 Navigate forward to interact with the calendar and select…" at bounding box center [568, 241] width 1100 height 60
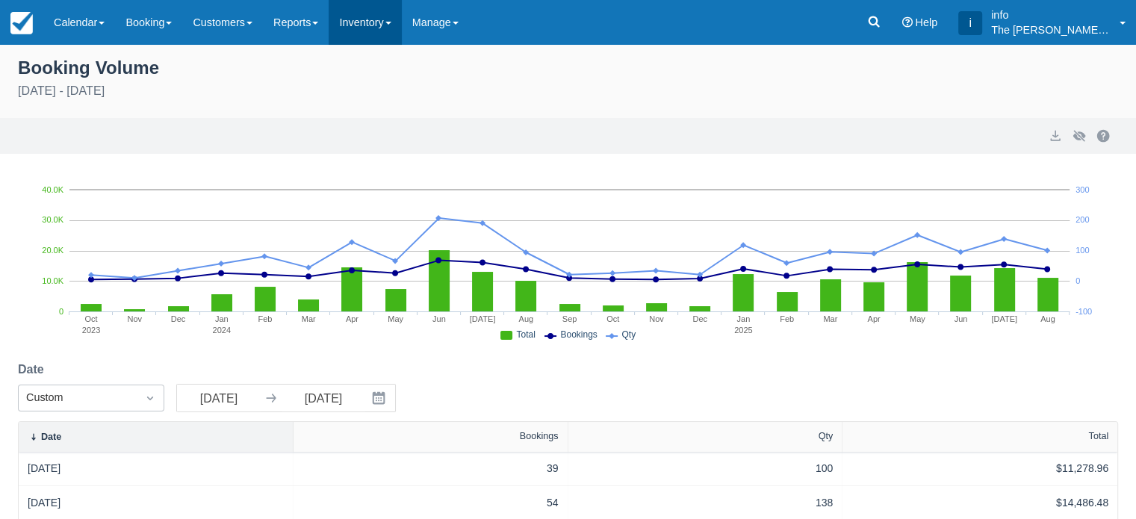
click at [367, 30] on link "Inventory" at bounding box center [365, 22] width 72 height 45
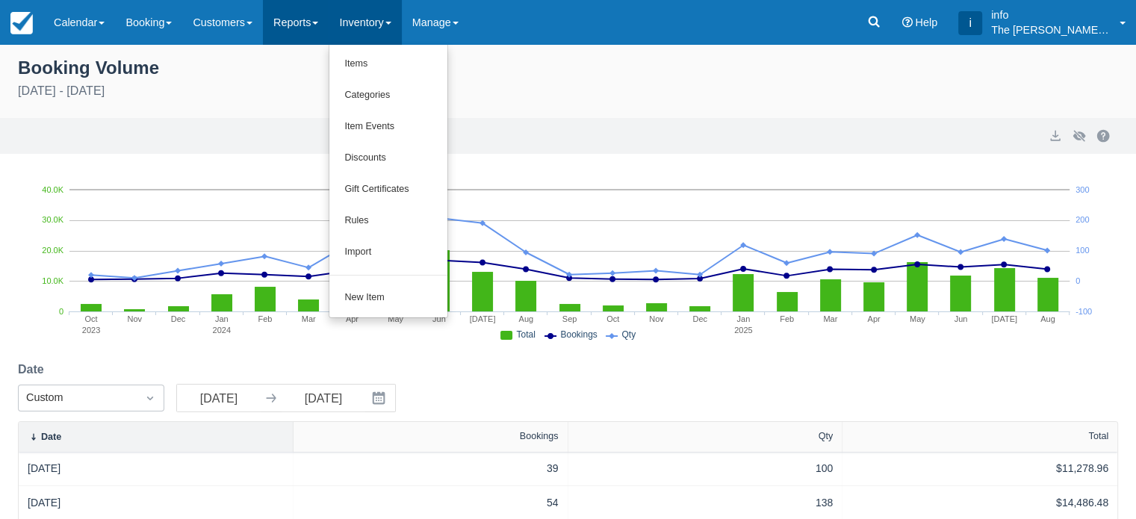
click at [311, 24] on link "Reports" at bounding box center [296, 22] width 66 height 45
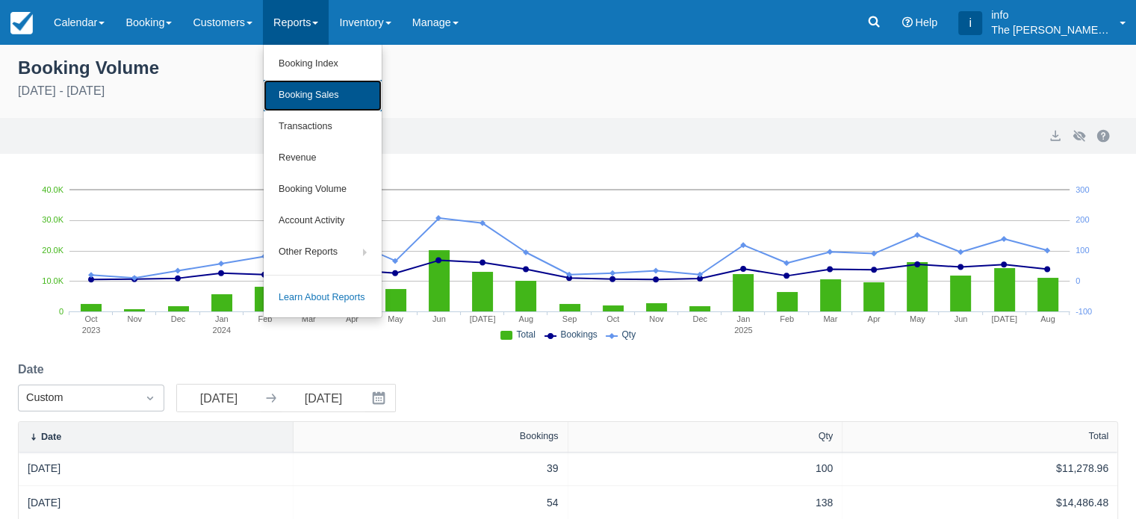
click at [303, 87] on link "Booking Sales" at bounding box center [323, 95] width 118 height 31
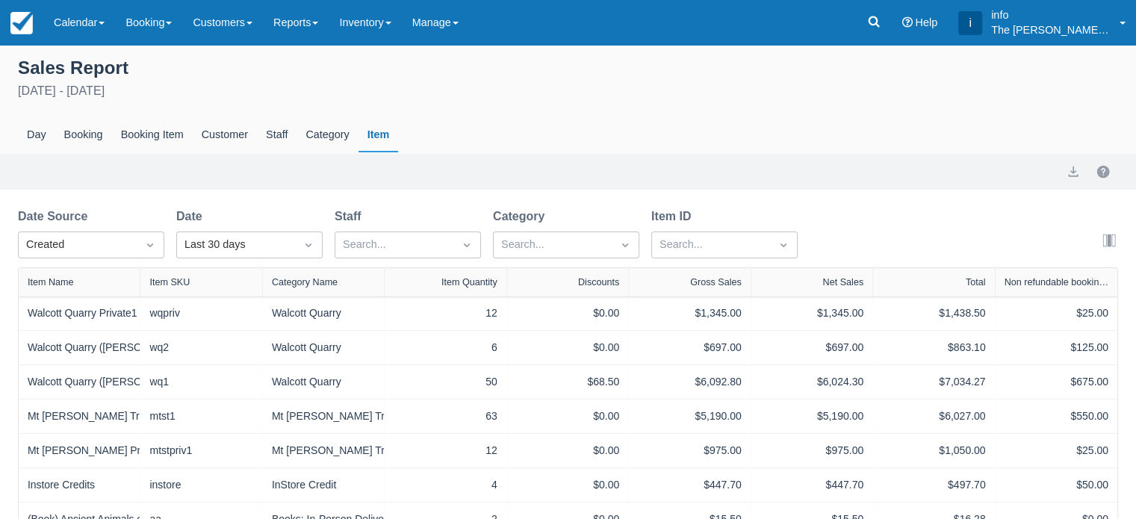
scroll to position [75, 0]
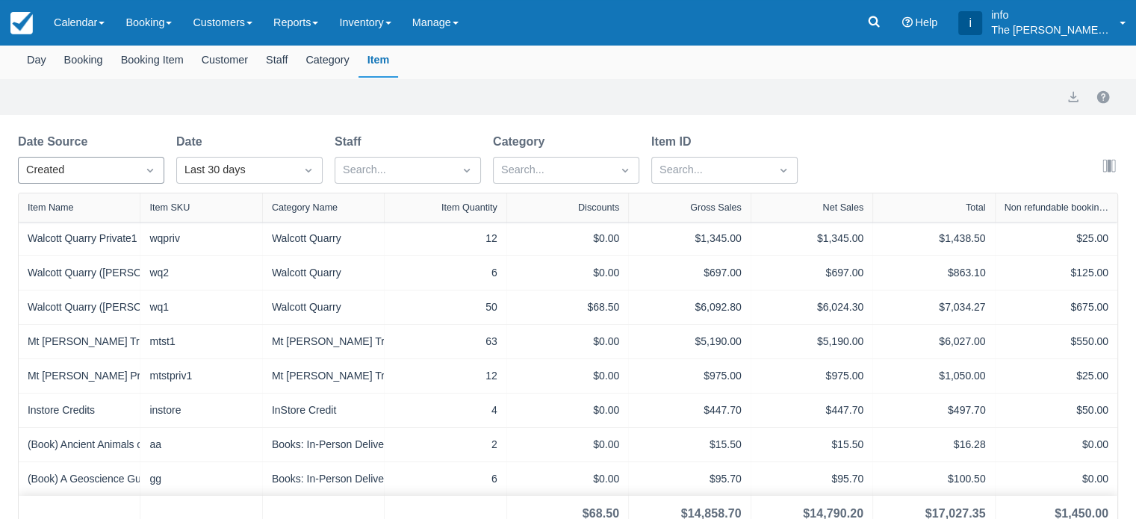
click at [132, 173] on div "Created" at bounding box center [78, 170] width 118 height 24
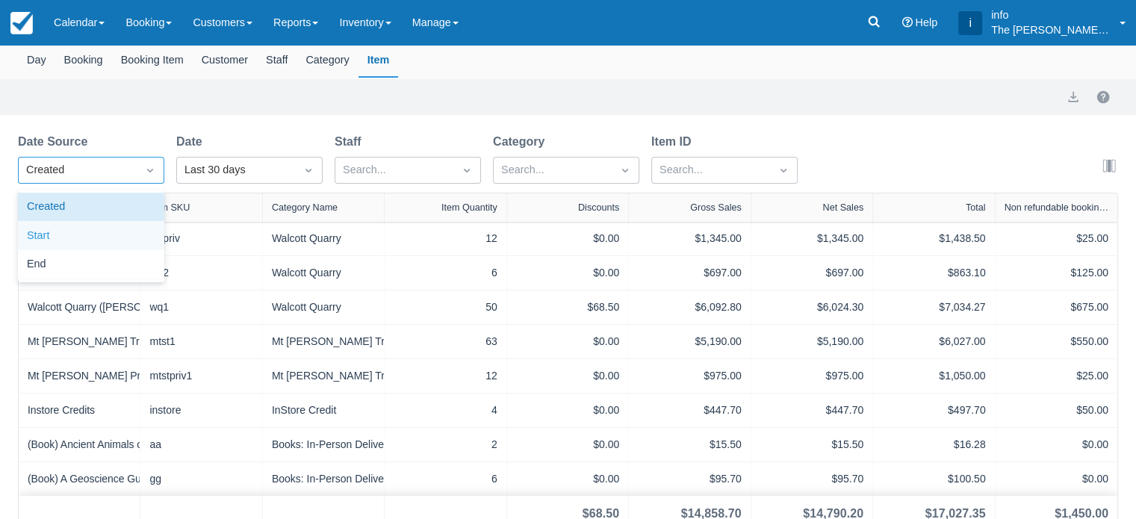
click at [91, 241] on div "Start" at bounding box center [91, 236] width 146 height 29
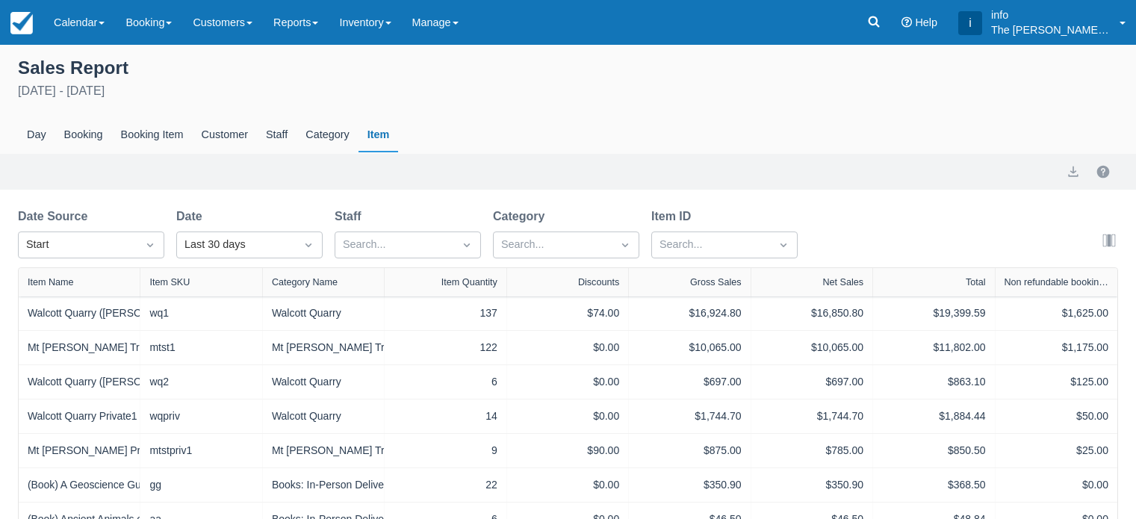
scroll to position [75, 0]
